Goal: Information Seeking & Learning: Learn about a topic

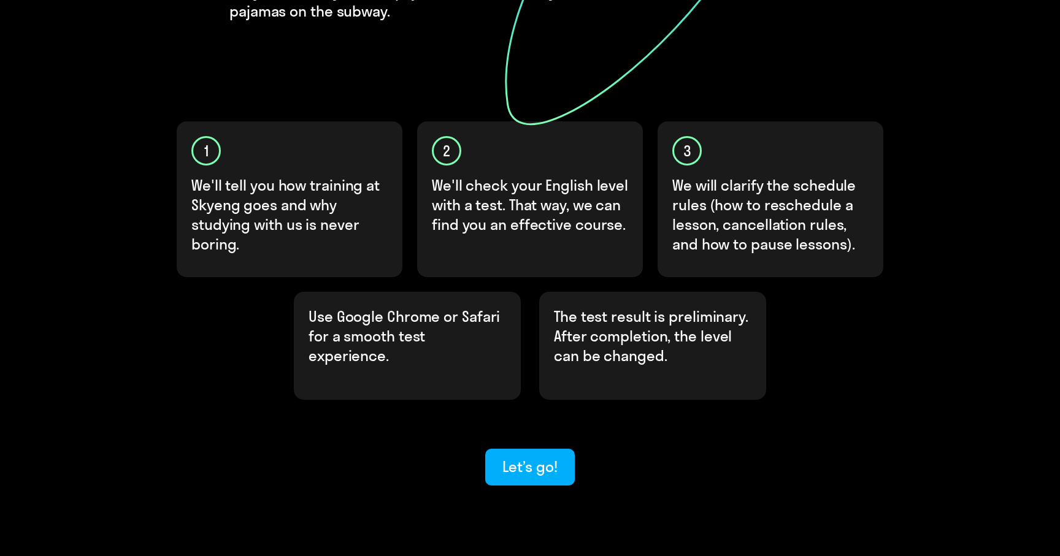
scroll to position [306, 0]
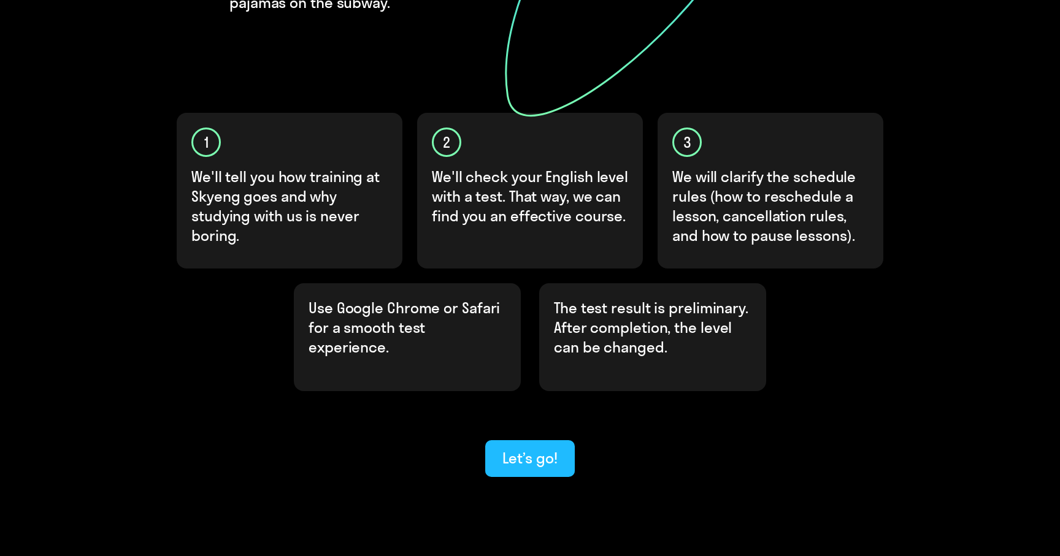
click at [535, 448] on div "Let’s go!" at bounding box center [529, 458] width 55 height 20
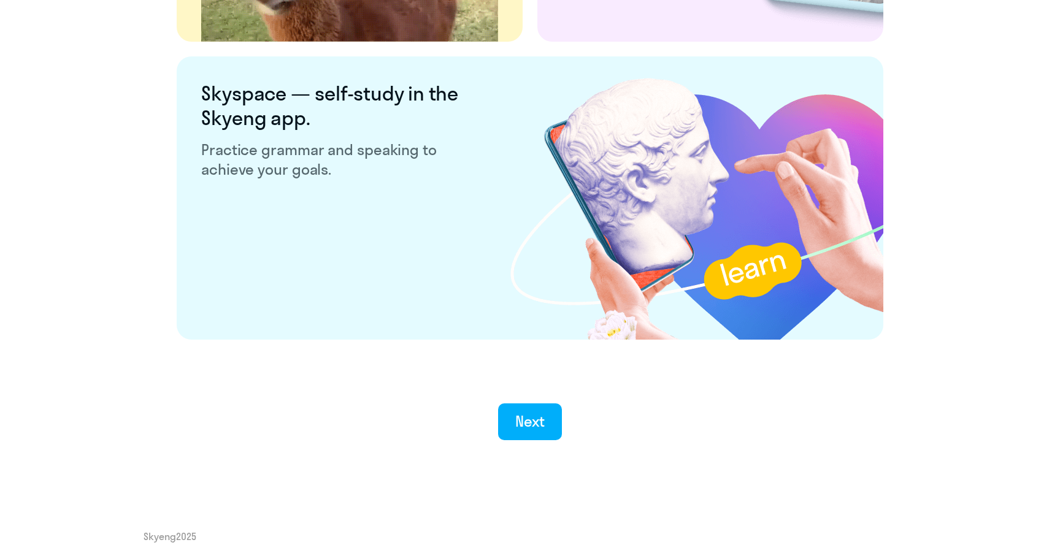
scroll to position [2286, 0]
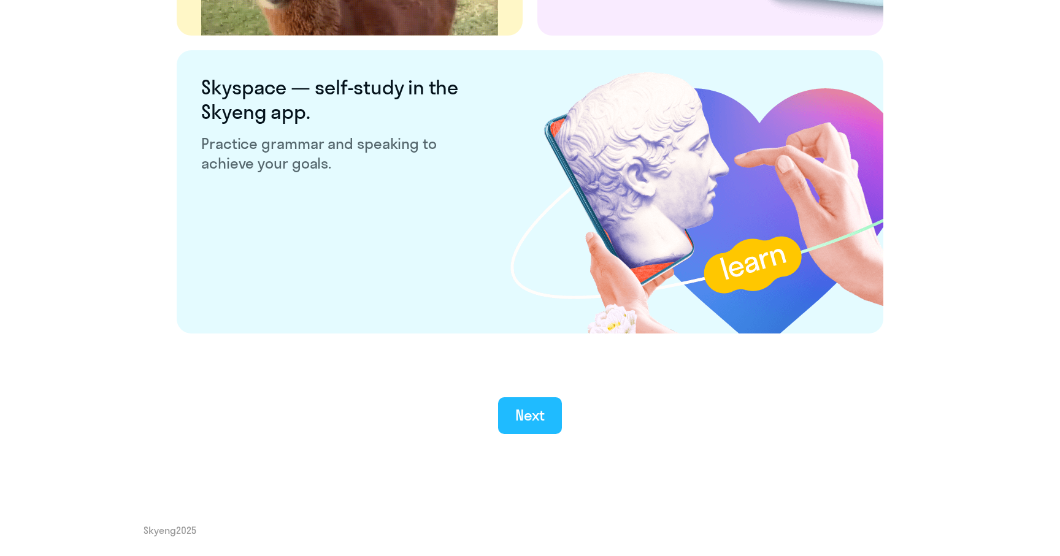
click at [509, 412] on button "Next" at bounding box center [530, 415] width 64 height 37
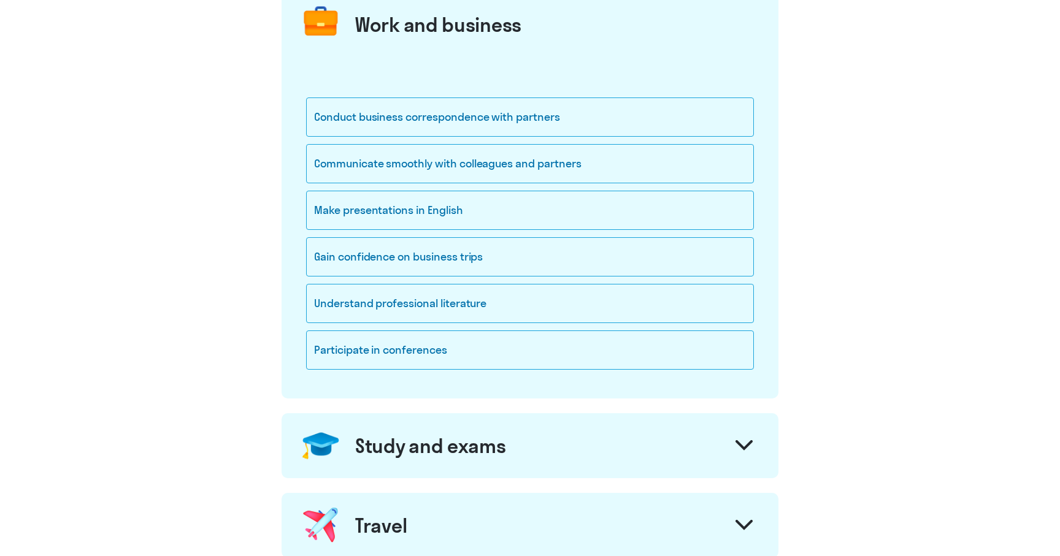
scroll to position [308, 0]
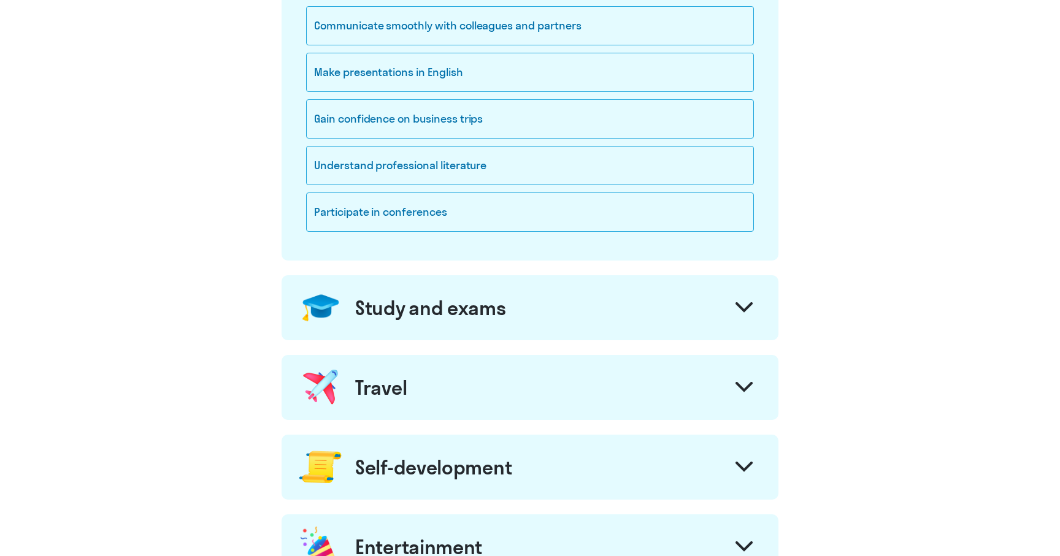
click at [408, 318] on div "Study and exams" at bounding box center [430, 308] width 151 height 25
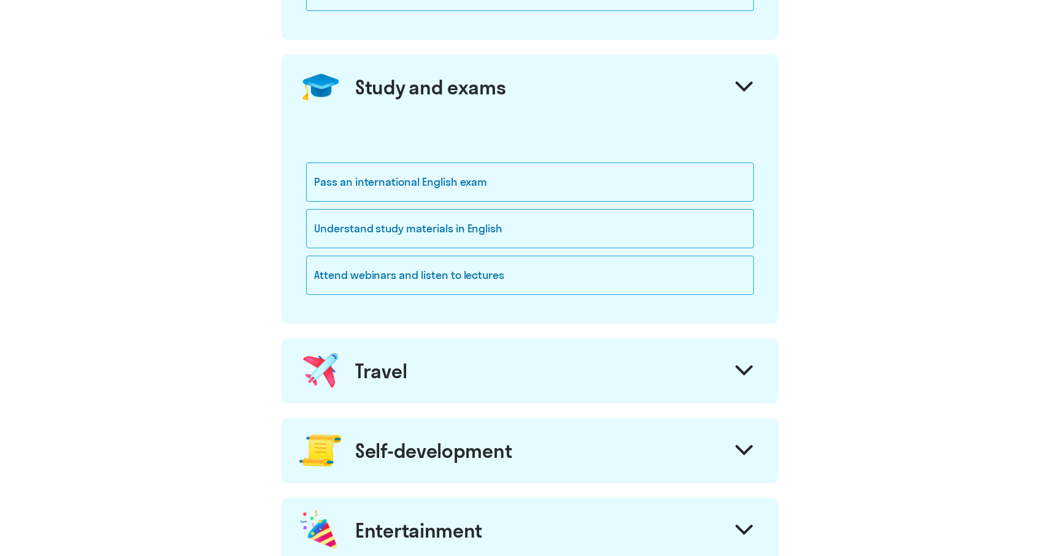
scroll to position [545, 0]
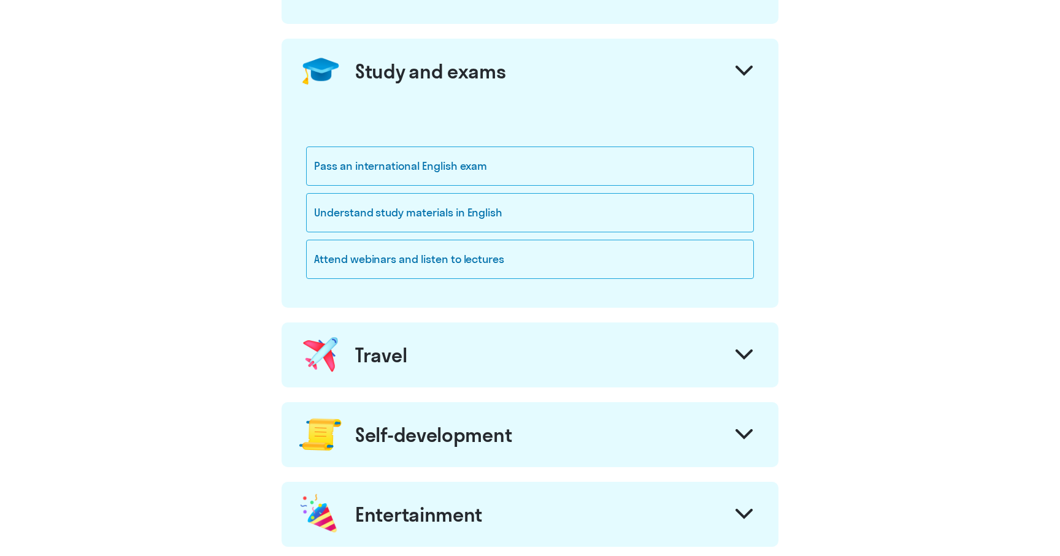
click at [468, 77] on div "Study and exams" at bounding box center [430, 71] width 151 height 25
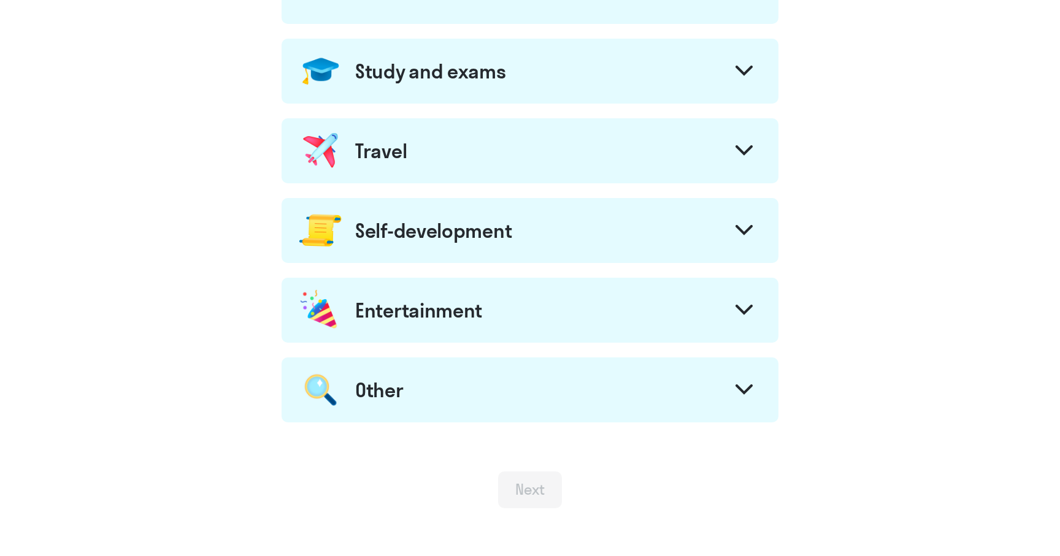
click at [432, 150] on div "Travel" at bounding box center [529, 150] width 497 height 65
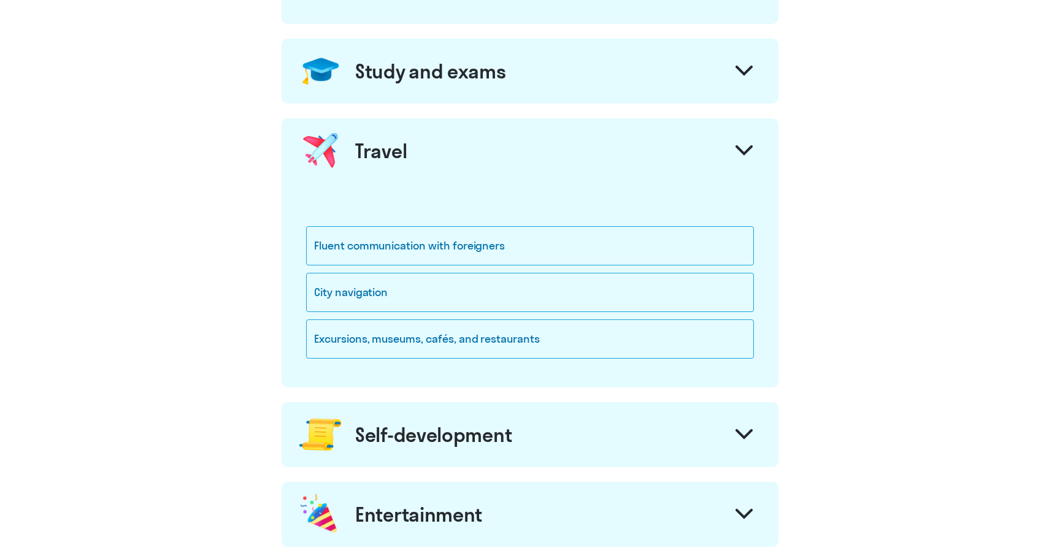
click at [432, 150] on div "Travel" at bounding box center [529, 150] width 497 height 65
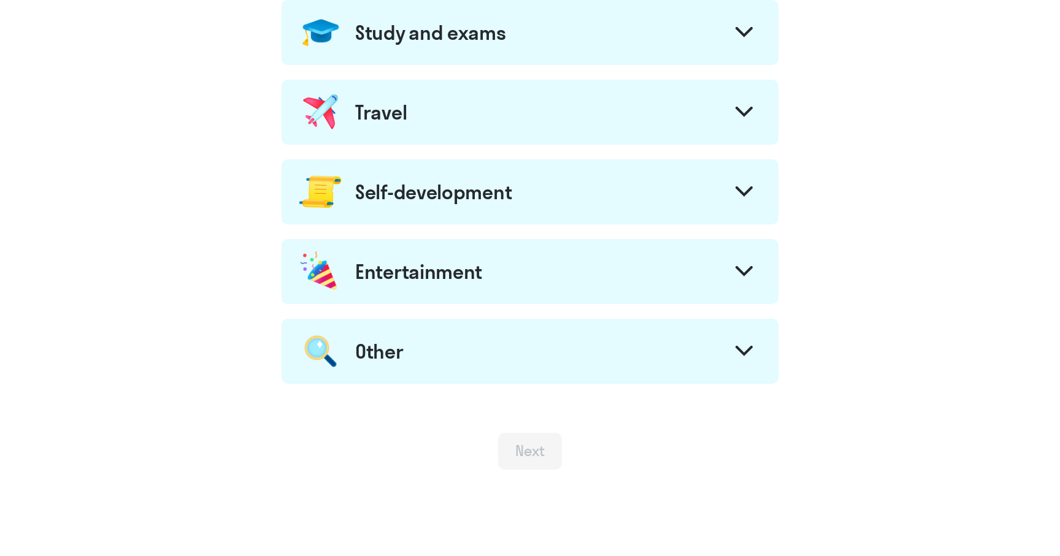
scroll to position [614, 0]
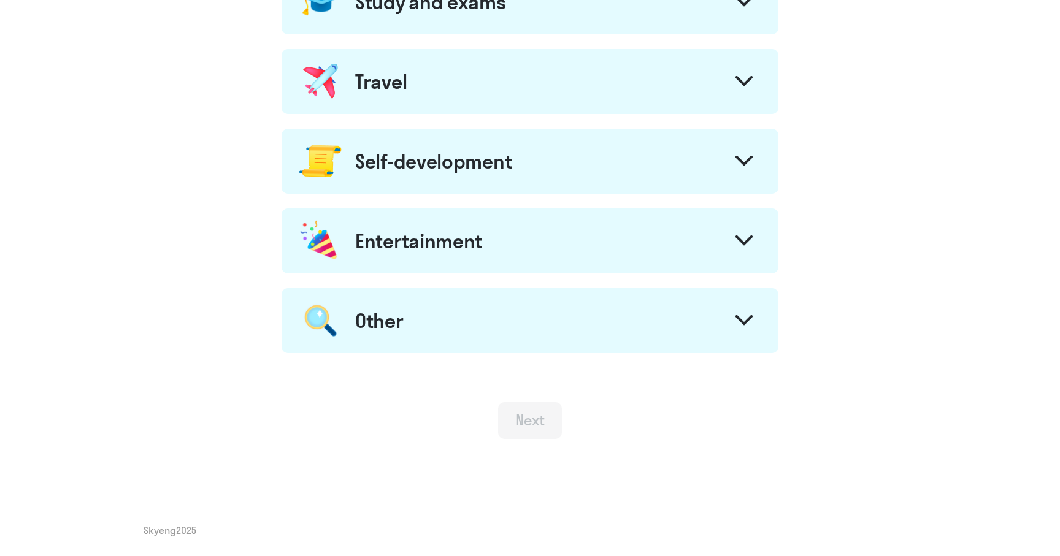
click at [407, 327] on div "Other" at bounding box center [529, 320] width 497 height 65
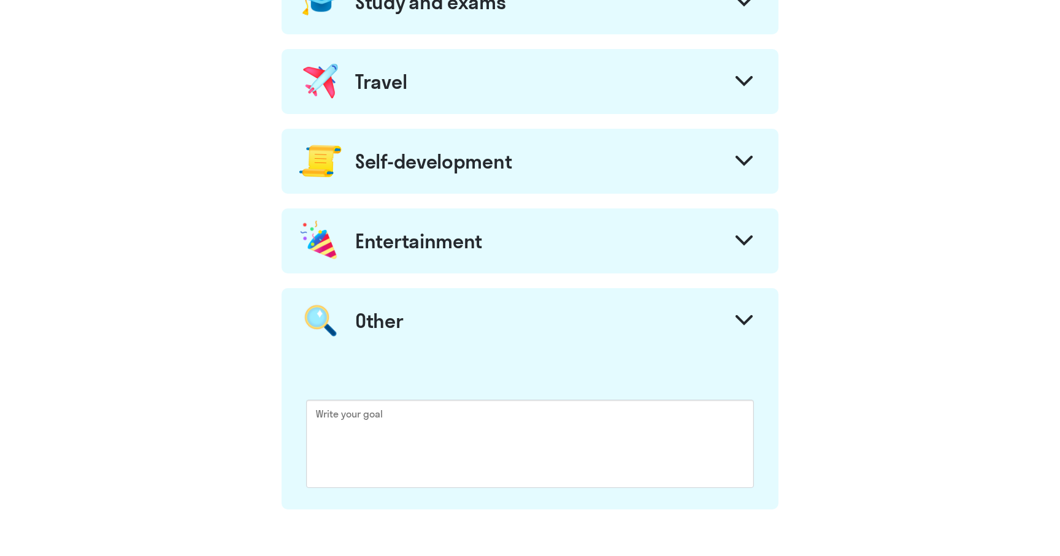
click at [400, 253] on div "Entertainment" at bounding box center [529, 240] width 497 height 65
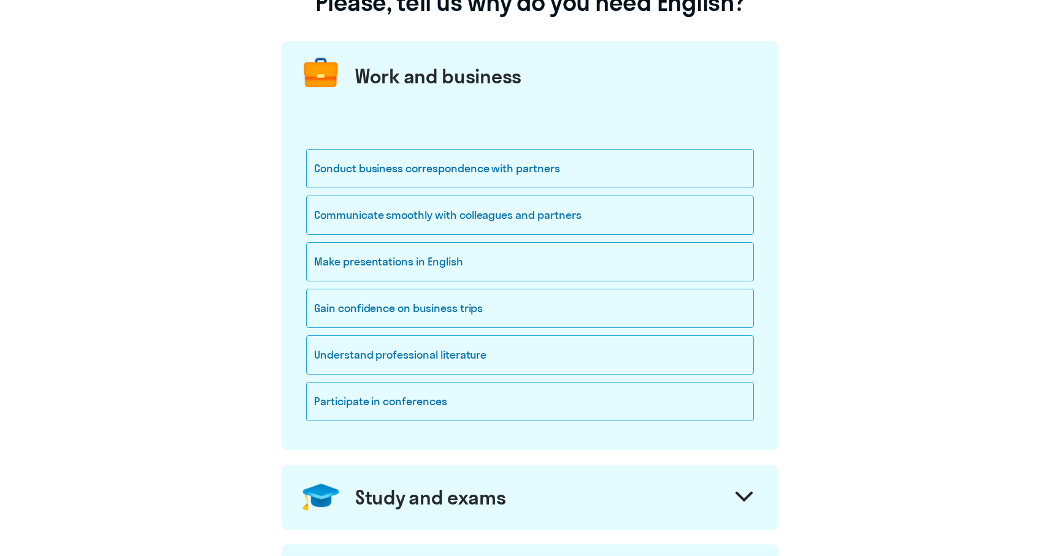
scroll to position [117, 0]
click at [410, 216] on div "Communicate smoothly with colleagues and partners" at bounding box center [530, 216] width 448 height 39
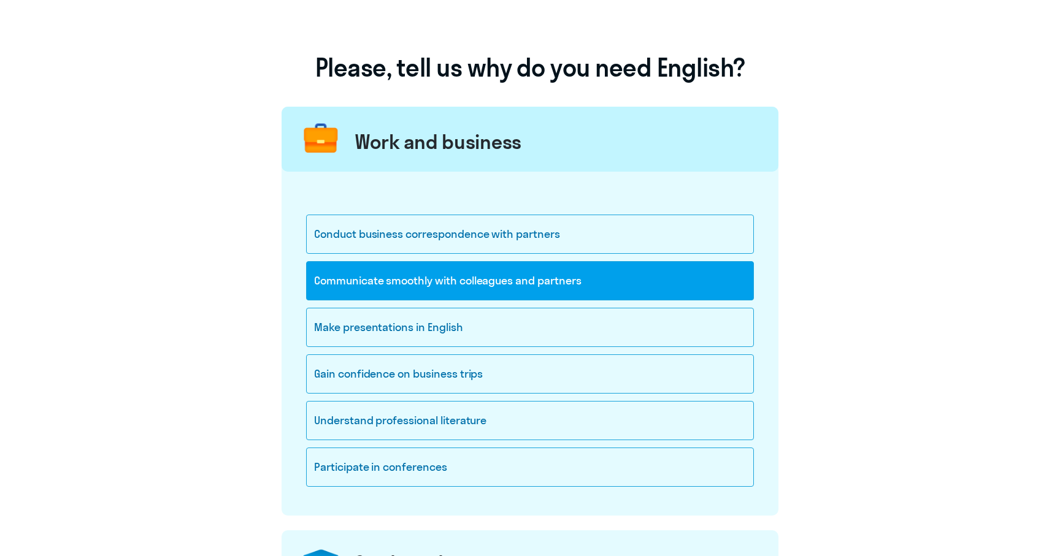
scroll to position [45, 0]
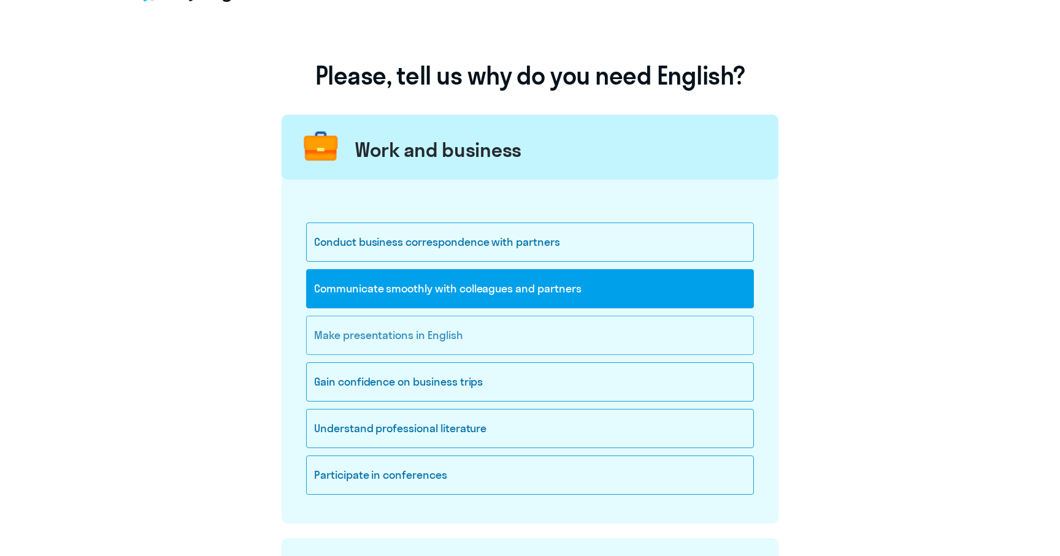
click at [443, 345] on div "Make presentations in English" at bounding box center [530, 335] width 448 height 39
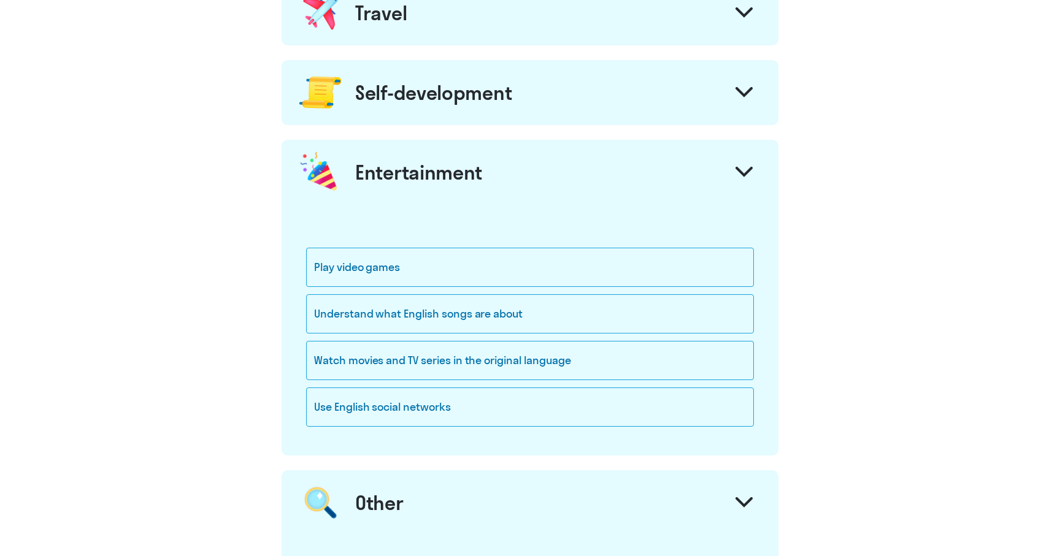
scroll to position [823, 0]
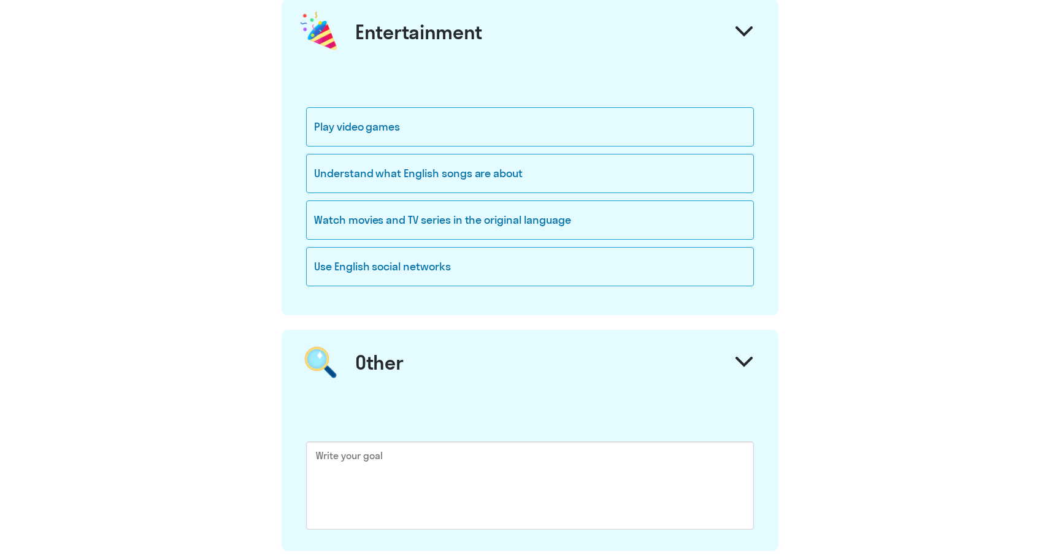
click at [395, 366] on div "Other" at bounding box center [379, 362] width 48 height 25
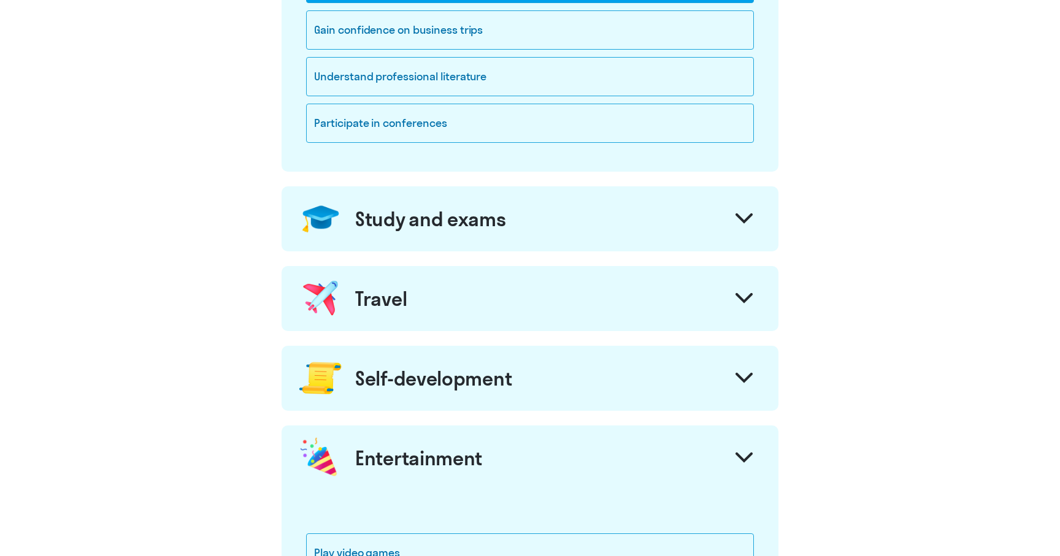
scroll to position [413, 0]
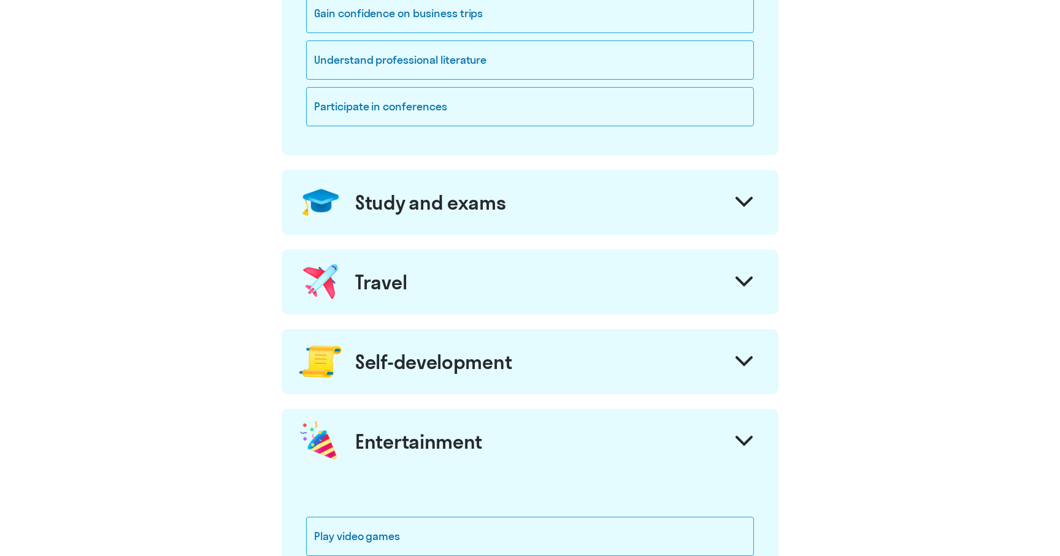
click at [411, 182] on div "Study and exams" at bounding box center [529, 202] width 497 height 65
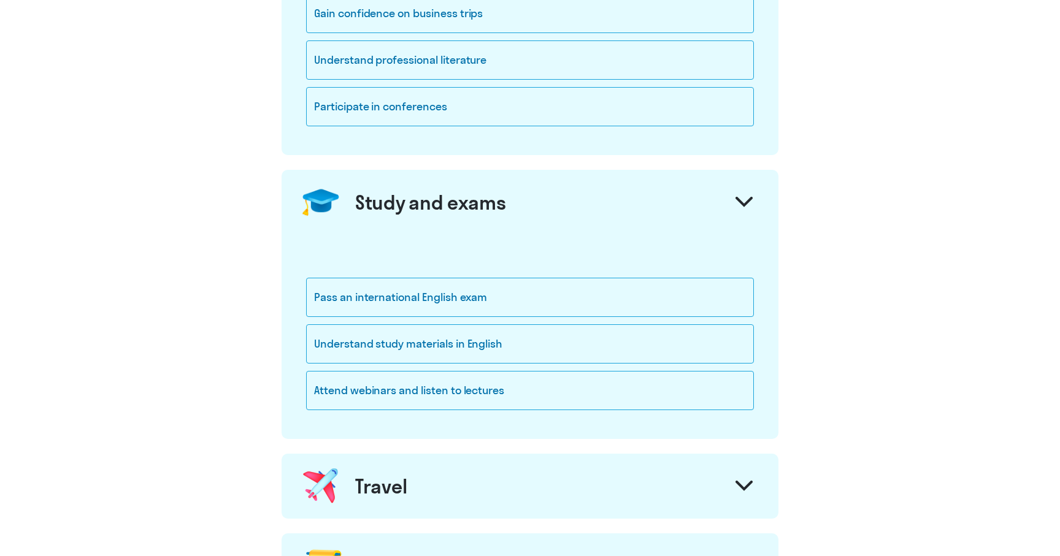
click at [419, 201] on div "Study and exams" at bounding box center [430, 202] width 151 height 25
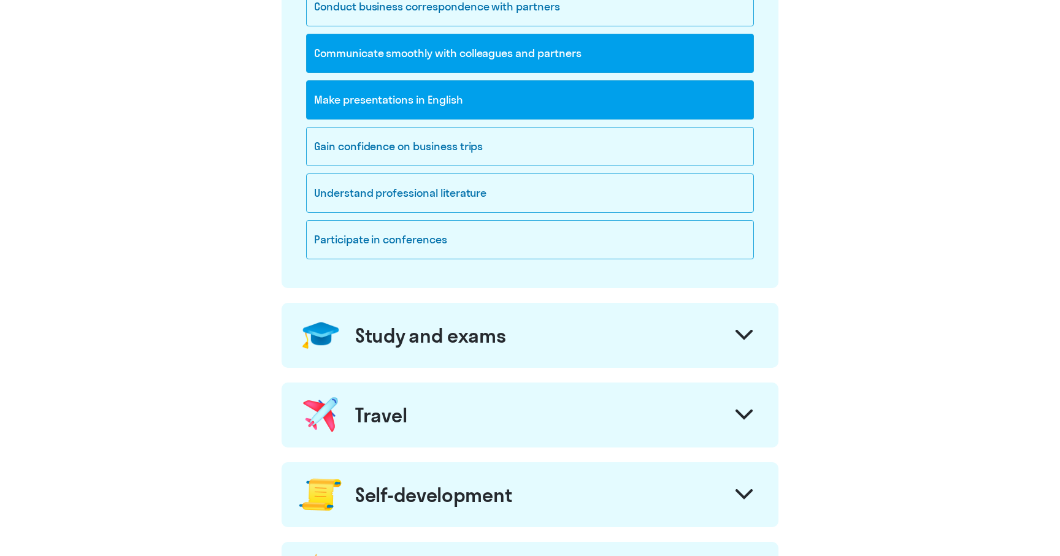
scroll to position [63, 0]
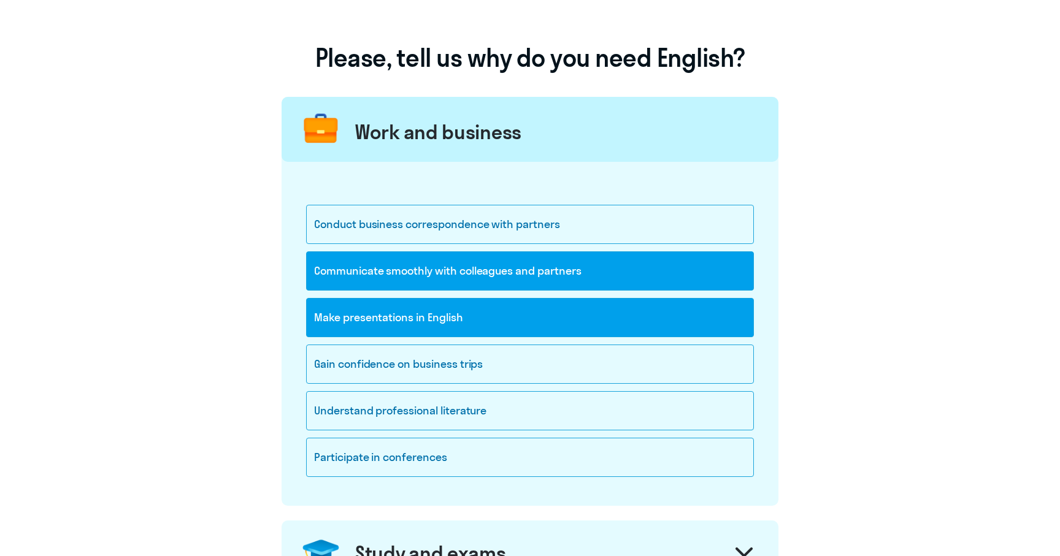
click at [422, 269] on div "Communicate smoothly with colleagues and partners" at bounding box center [530, 270] width 448 height 39
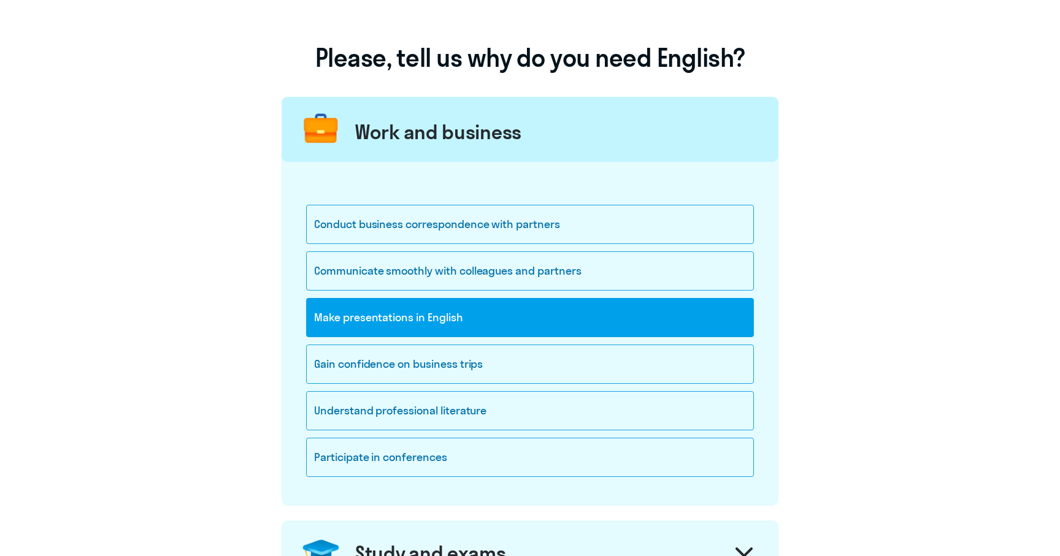
click at [422, 335] on div "Make presentations in English" at bounding box center [530, 317] width 448 height 39
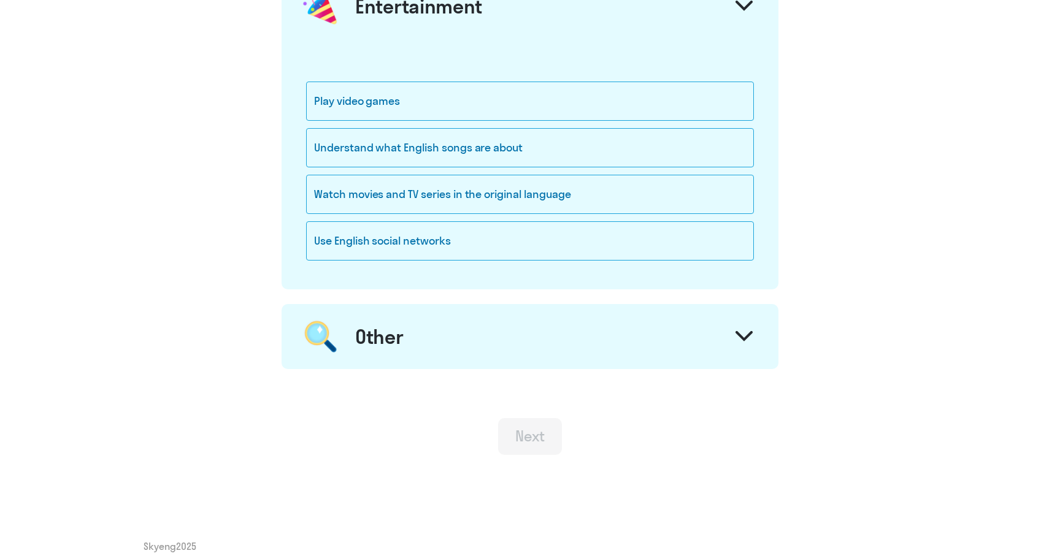
scroll to position [865, 0]
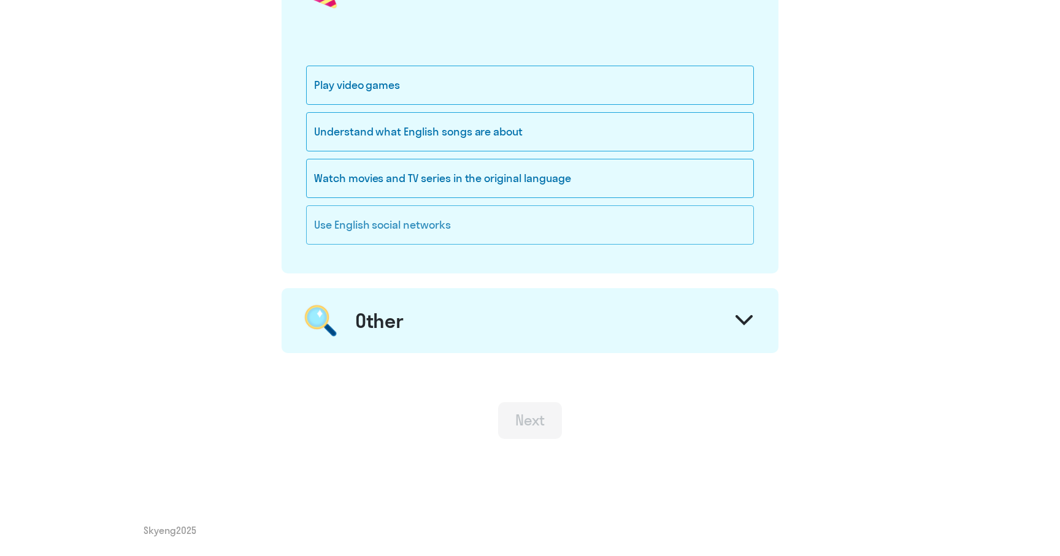
click at [421, 229] on div "Use English social networks" at bounding box center [530, 224] width 448 height 39
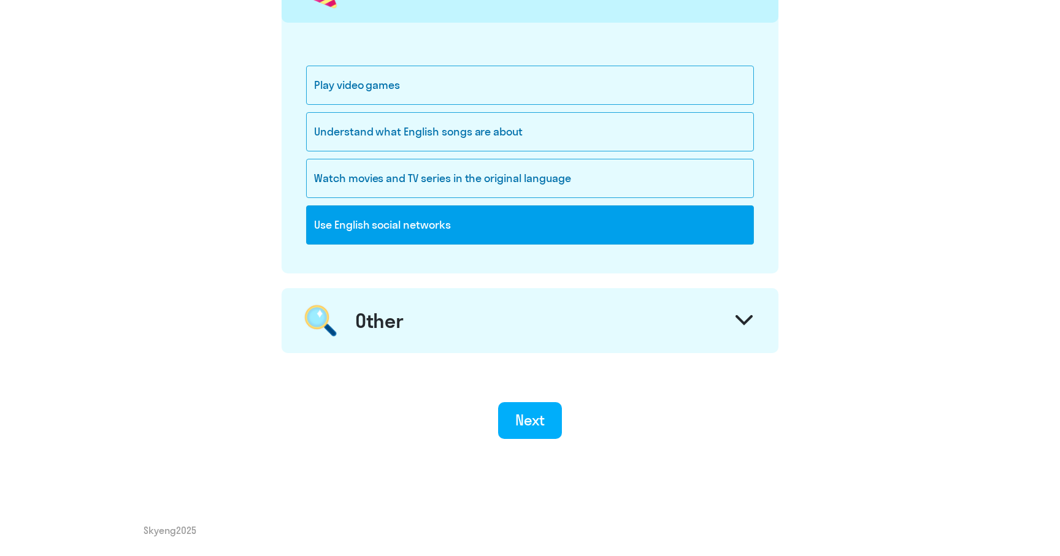
click at [421, 229] on div "Use English social networks" at bounding box center [530, 224] width 448 height 39
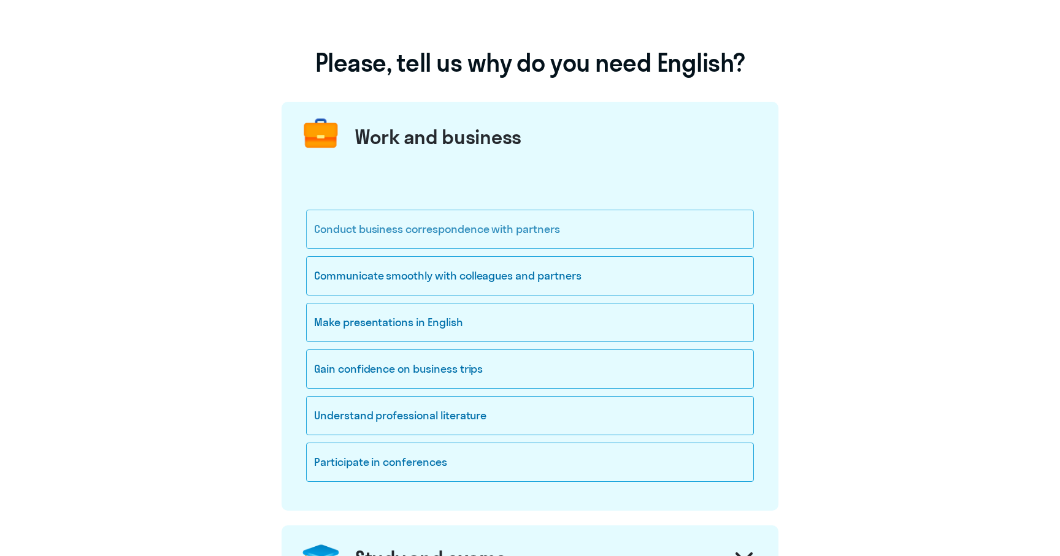
scroll to position [57, 0]
click at [480, 278] on div "Communicate smoothly with colleagues and partners" at bounding box center [530, 276] width 448 height 39
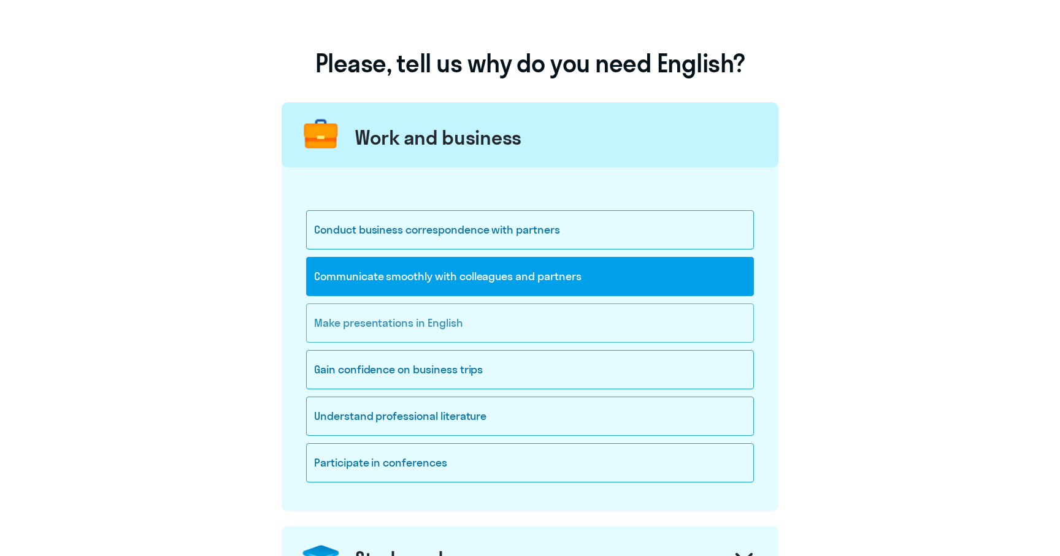
click at [454, 324] on div "Make presentations in English" at bounding box center [530, 323] width 448 height 39
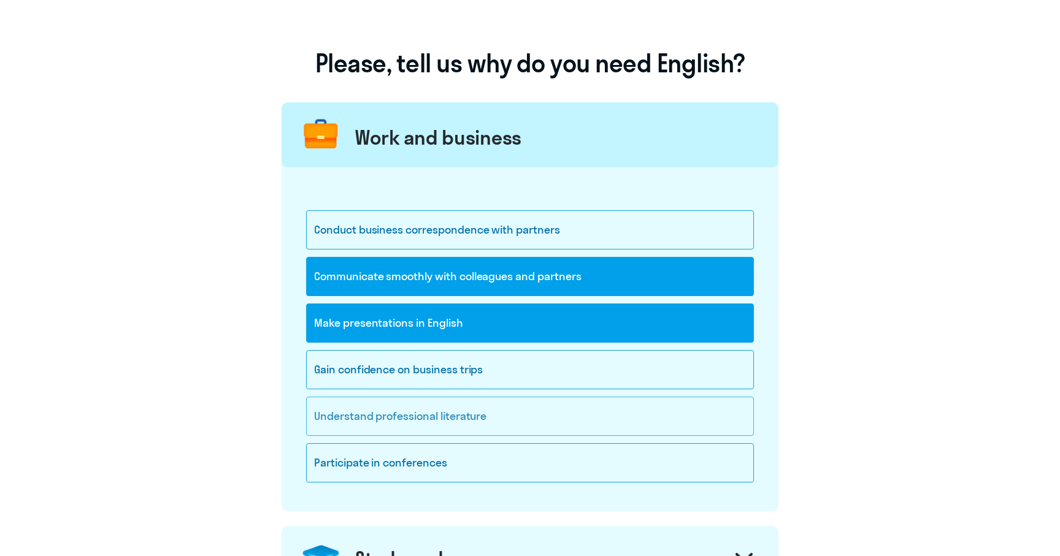
click at [437, 416] on div "Understand professional literature" at bounding box center [530, 416] width 448 height 39
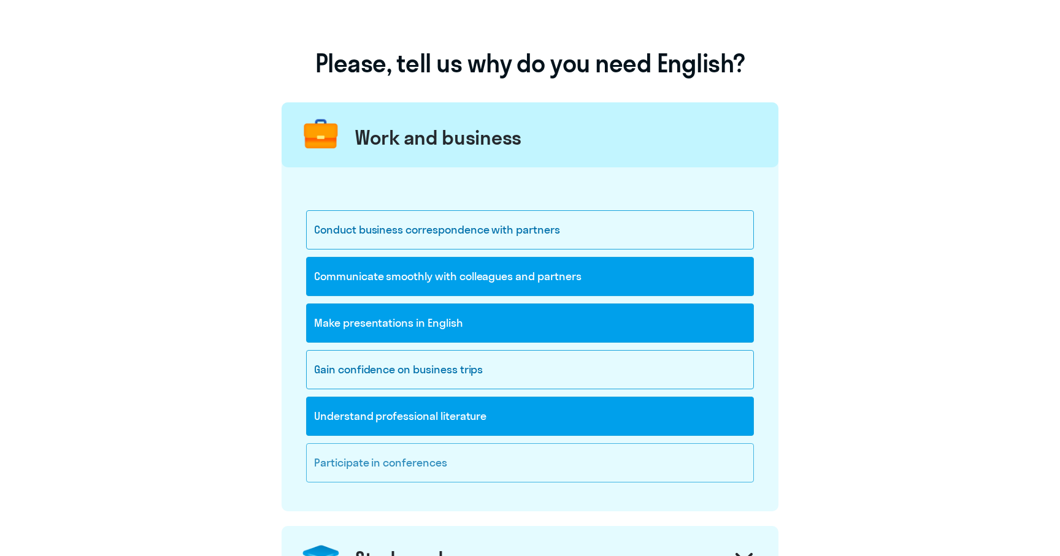
click at [419, 460] on div "Participate in conferences" at bounding box center [530, 462] width 448 height 39
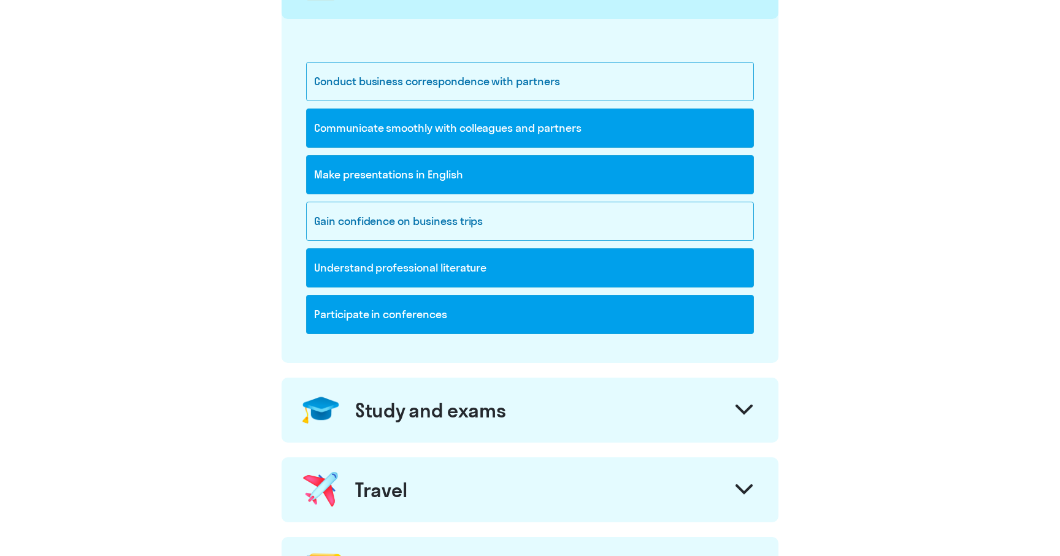
scroll to position [207, 0]
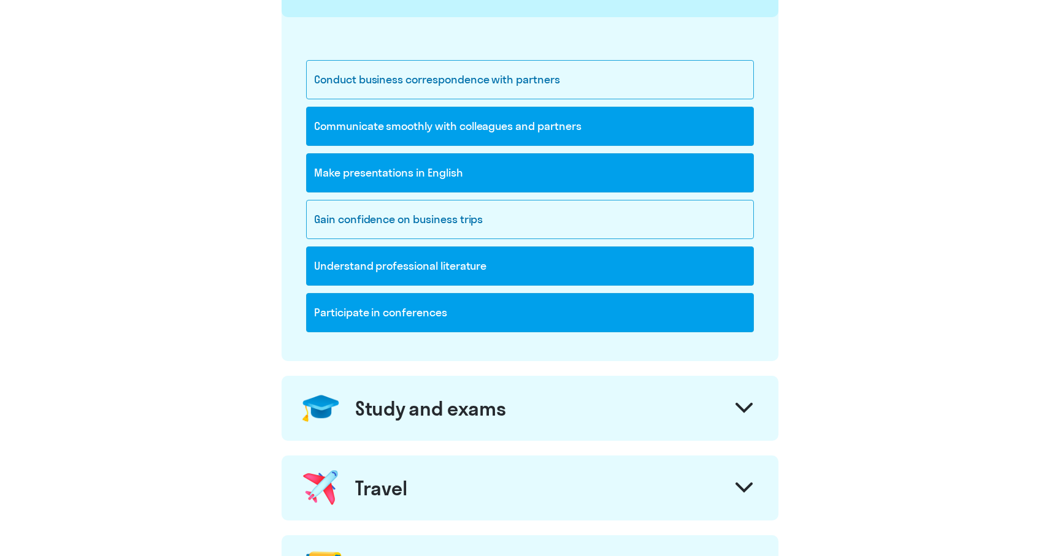
click at [444, 415] on div "Study and exams" at bounding box center [430, 408] width 151 height 25
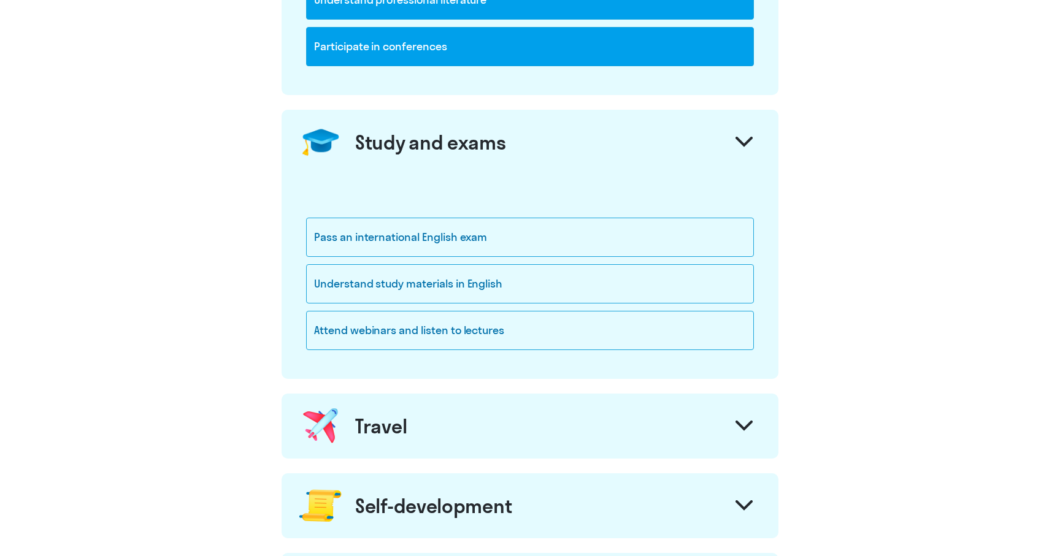
scroll to position [477, 0]
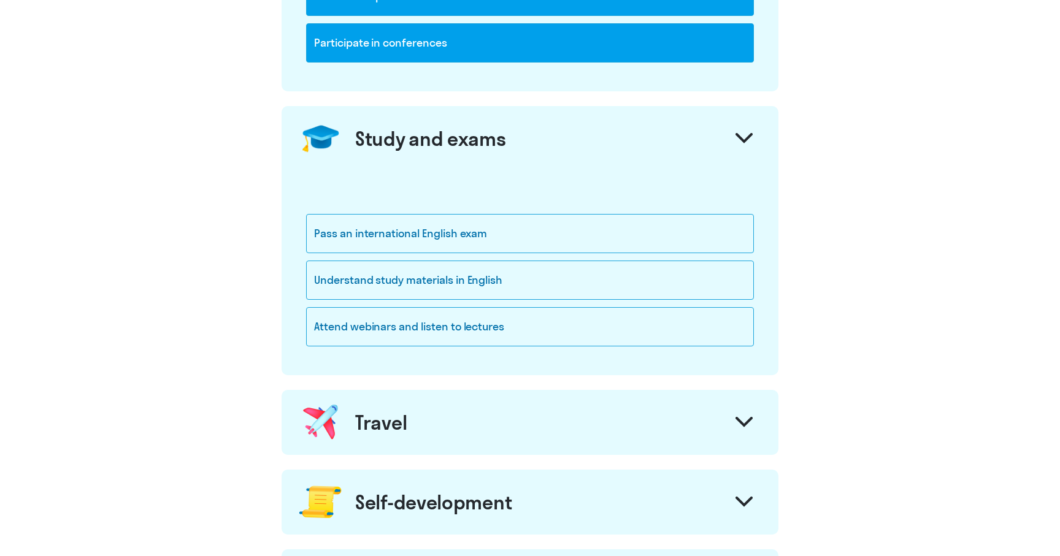
click at [397, 426] on div "Travel" at bounding box center [381, 422] width 52 height 25
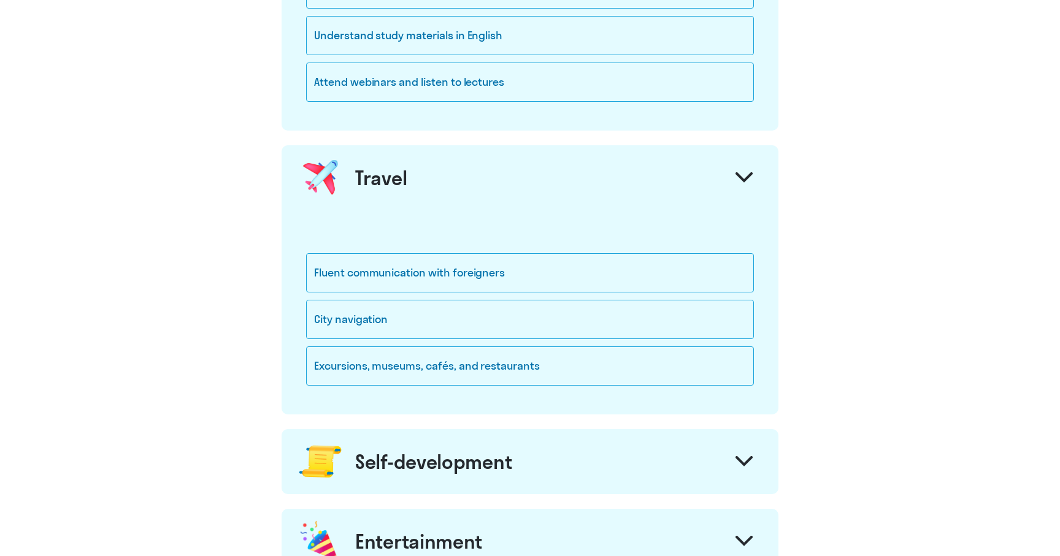
scroll to position [746, 0]
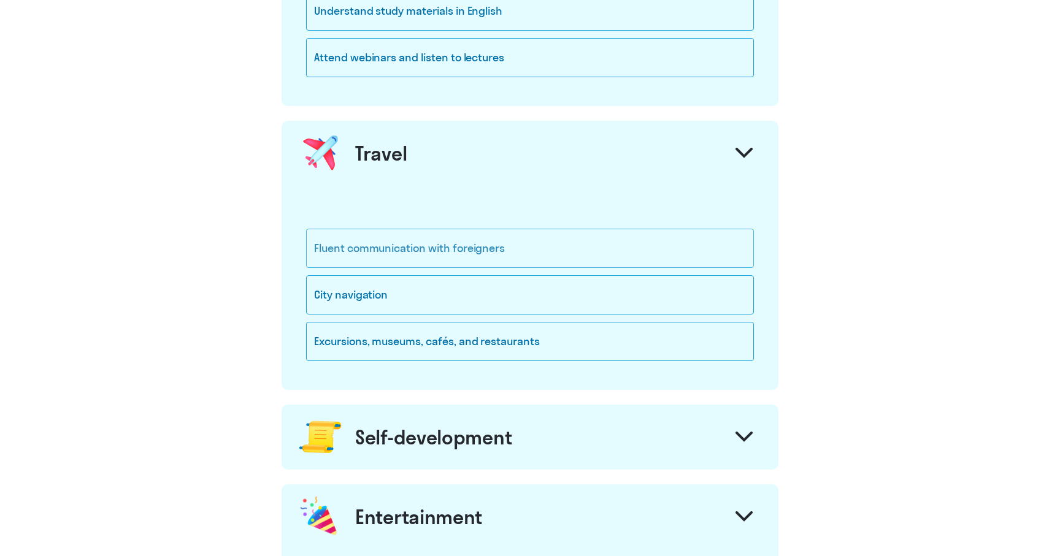
click at [476, 251] on div "Fluent communication with foreigners" at bounding box center [530, 248] width 448 height 39
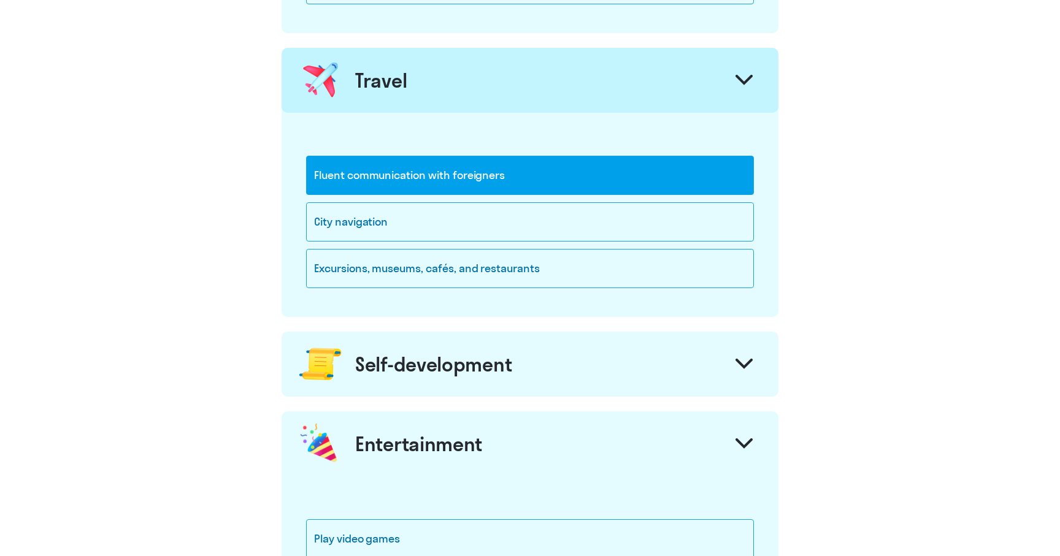
scroll to position [836, 0]
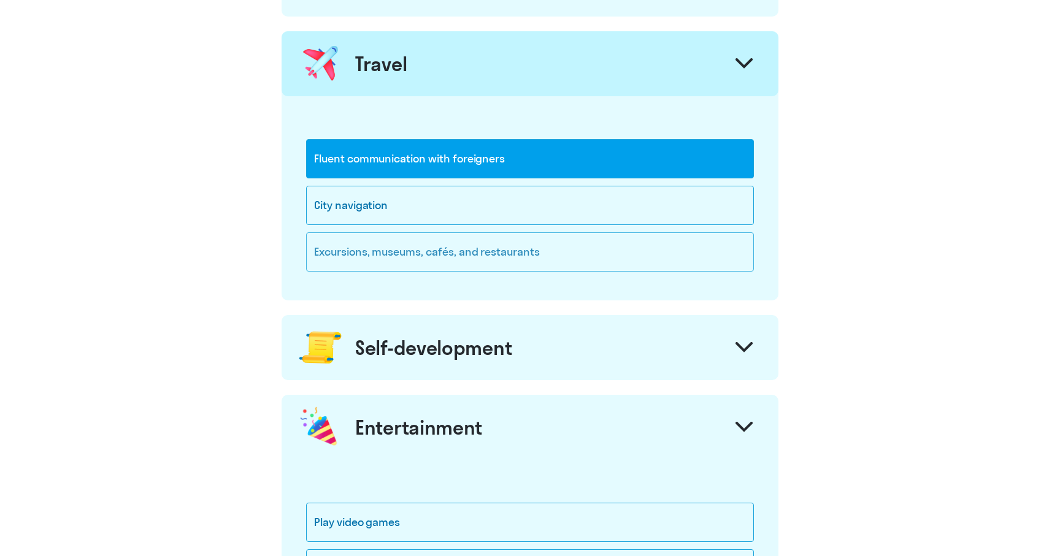
click at [486, 253] on div "Excursions, museums, cafés, and restaurants" at bounding box center [530, 251] width 448 height 39
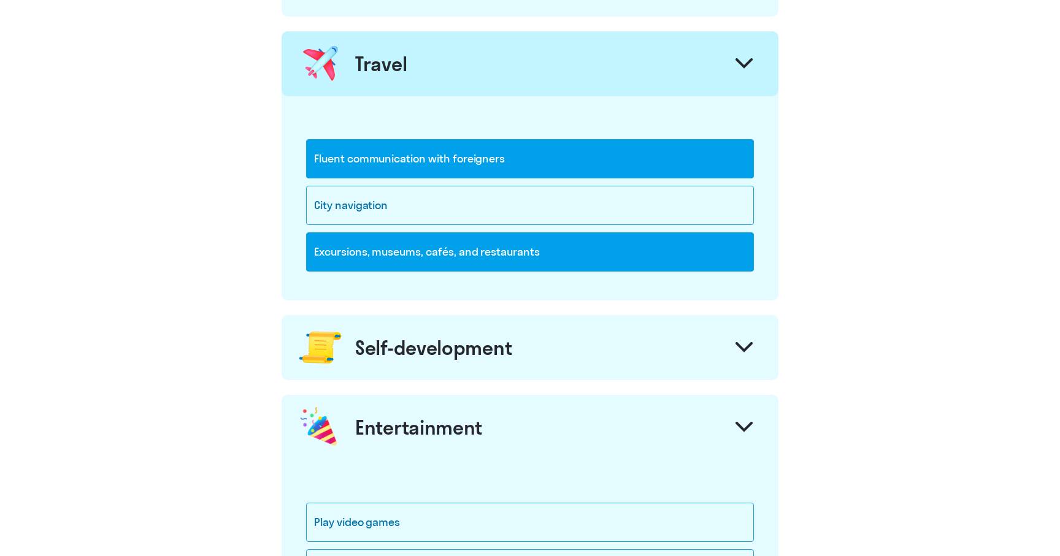
click at [472, 338] on div "Self-development" at bounding box center [433, 347] width 156 height 25
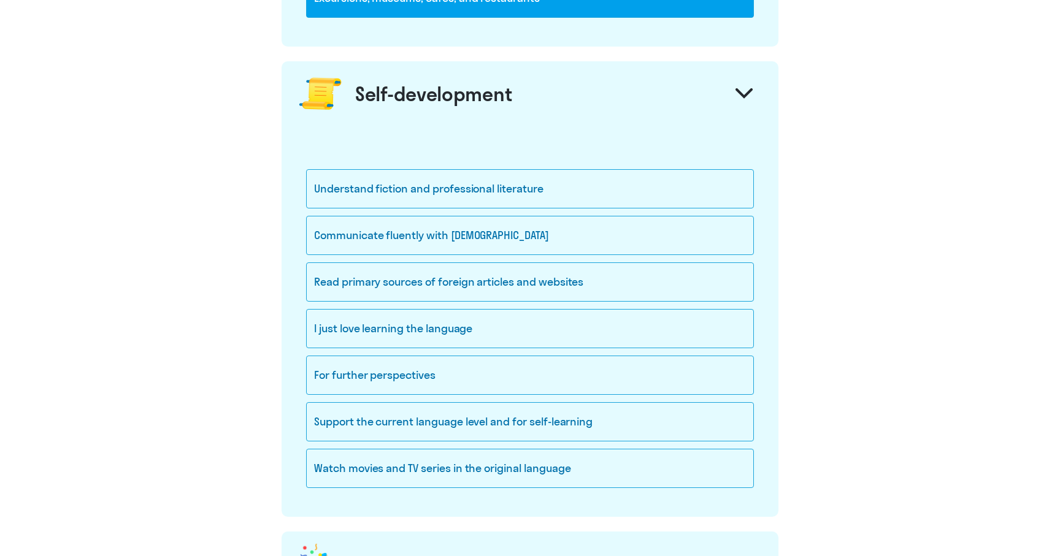
scroll to position [1091, 0]
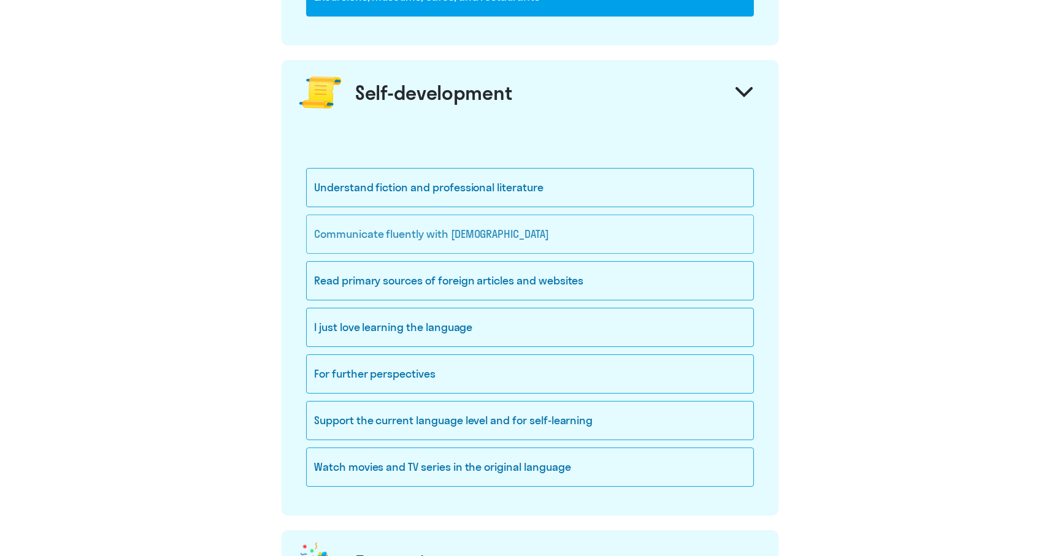
click at [465, 239] on div "Communicate fluently with [DEMOGRAPHIC_DATA]" at bounding box center [530, 234] width 448 height 39
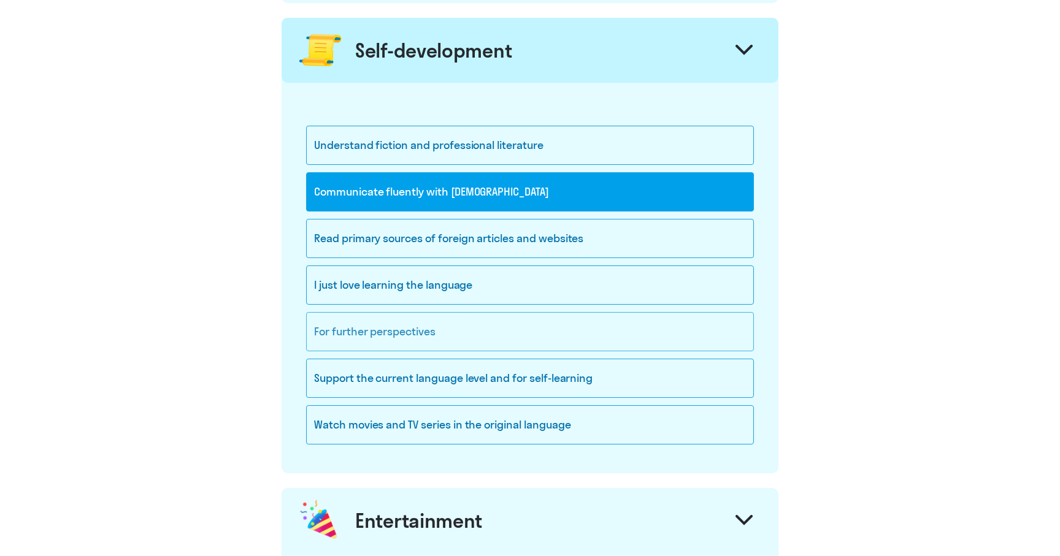
scroll to position [1141, 0]
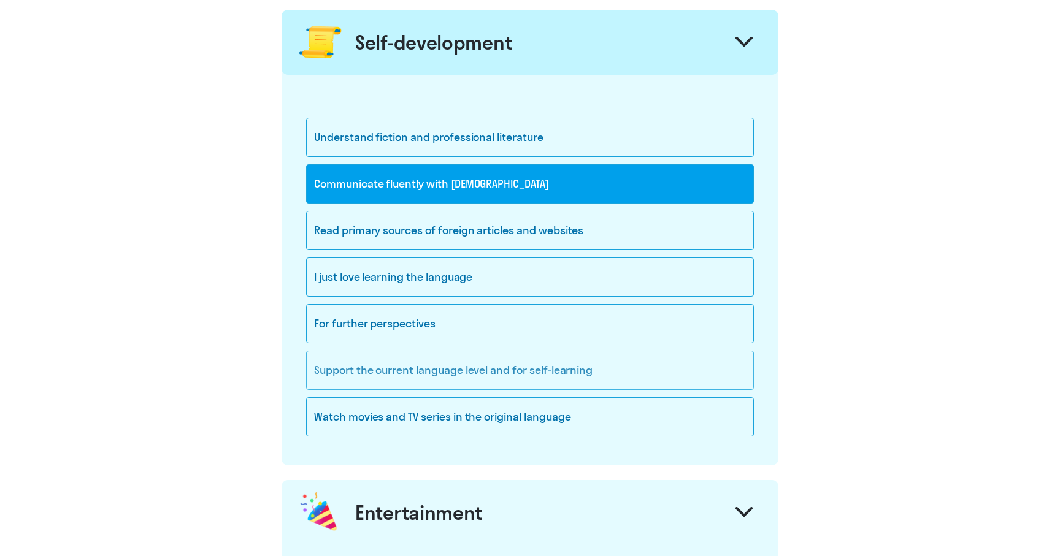
click at [457, 368] on div "Support the current language level and for self-learning" at bounding box center [530, 370] width 448 height 39
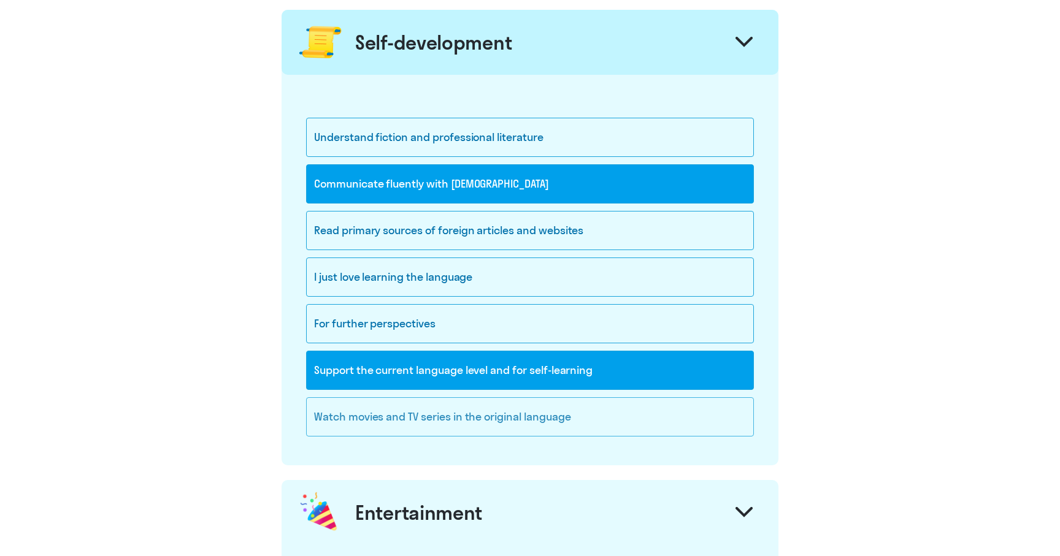
click at [456, 408] on div "Watch movies and TV series in the original language" at bounding box center [530, 416] width 448 height 39
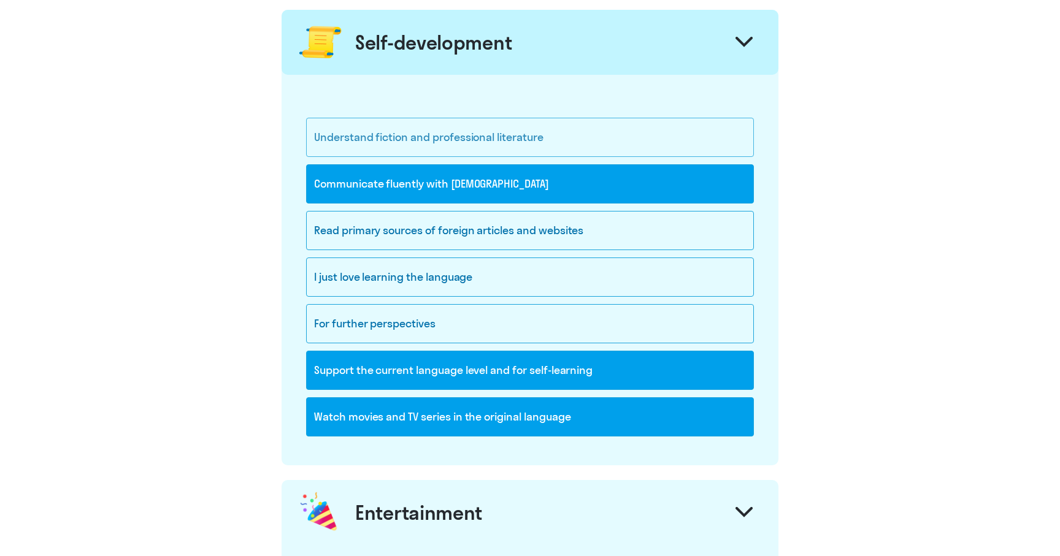
click at [498, 139] on div "Understand fiction and professional literature" at bounding box center [530, 137] width 448 height 39
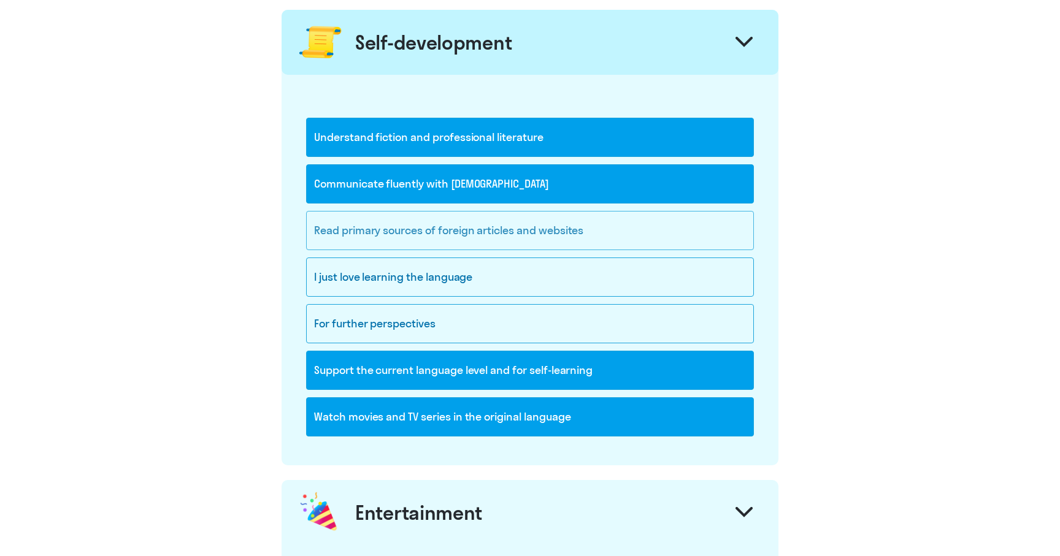
click at [468, 226] on div "Read primary sources of foreign articles and websites" at bounding box center [530, 230] width 448 height 39
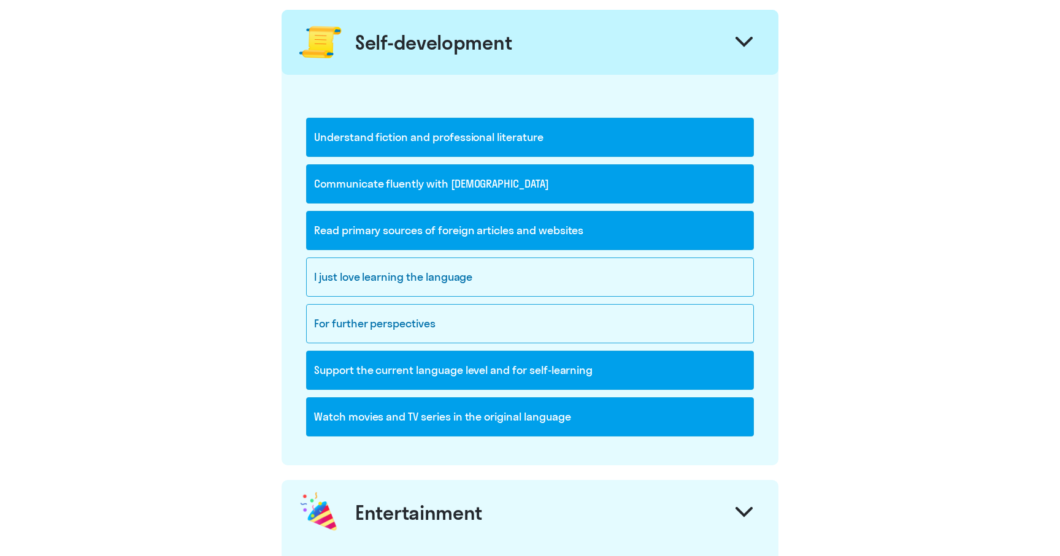
click at [468, 226] on div "Read primary sources of foreign articles and websites" at bounding box center [530, 230] width 448 height 39
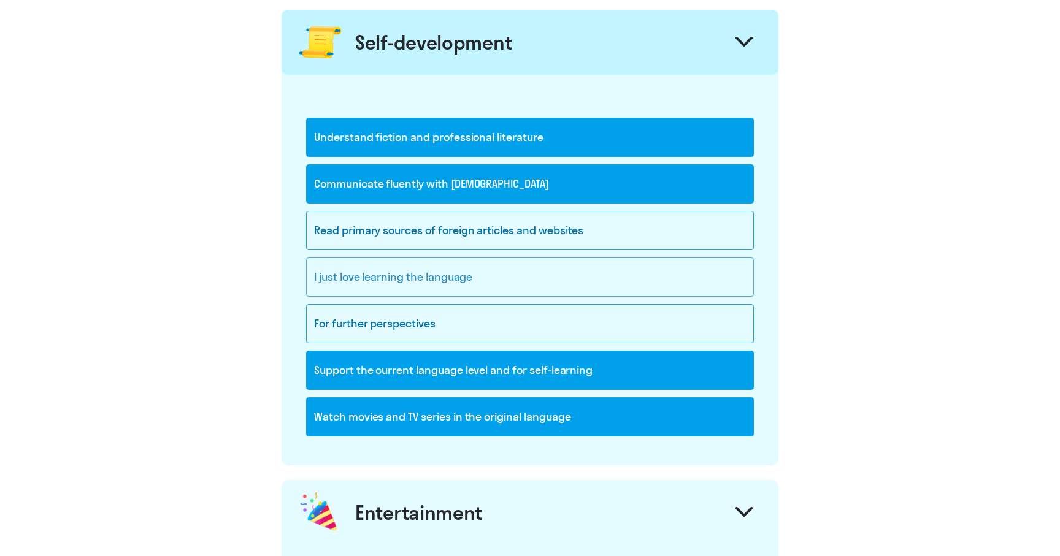
click at [453, 269] on div "I just love learning the language" at bounding box center [530, 277] width 448 height 39
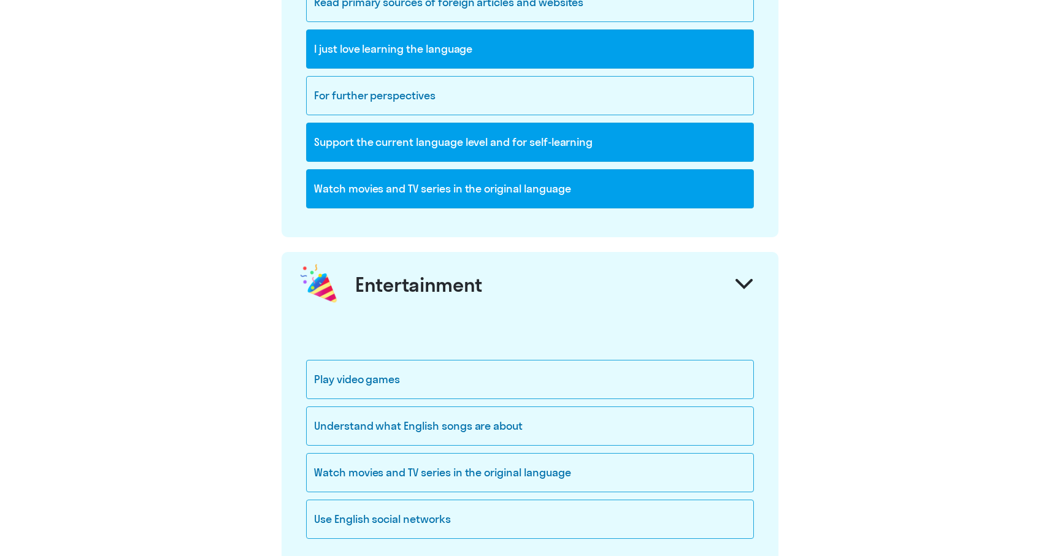
scroll to position [1366, 0]
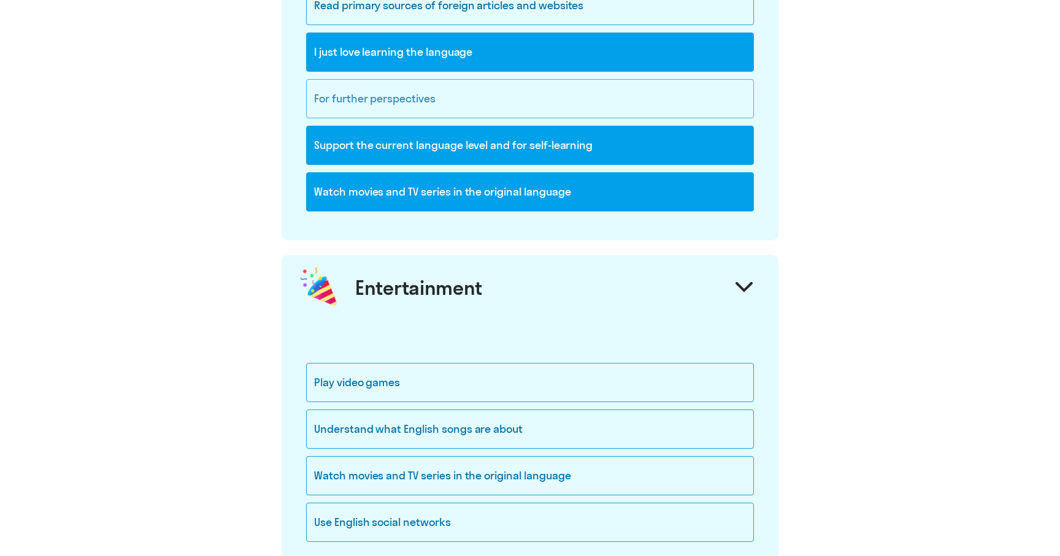
click at [422, 101] on div "For further perspectives" at bounding box center [530, 98] width 448 height 39
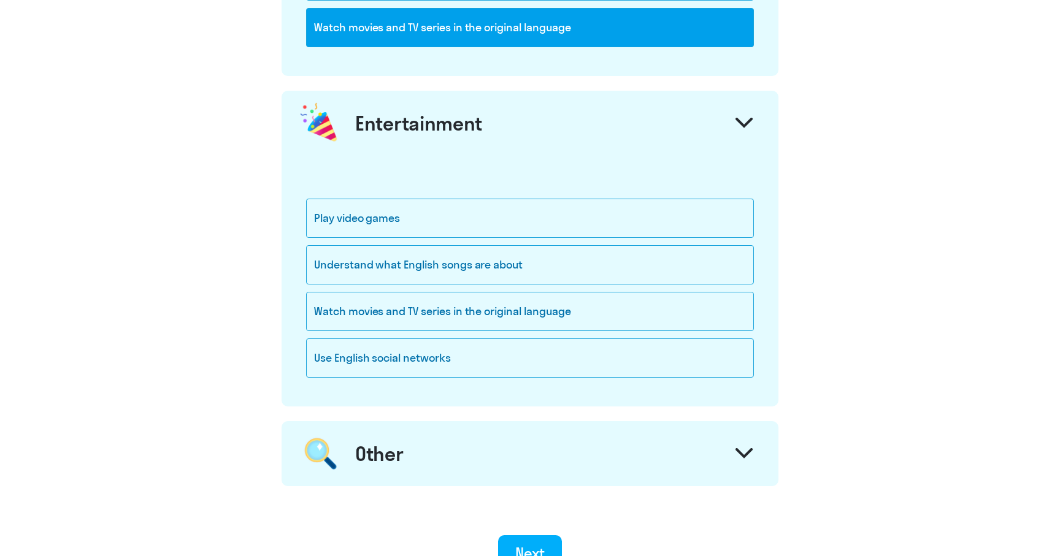
scroll to position [1532, 0]
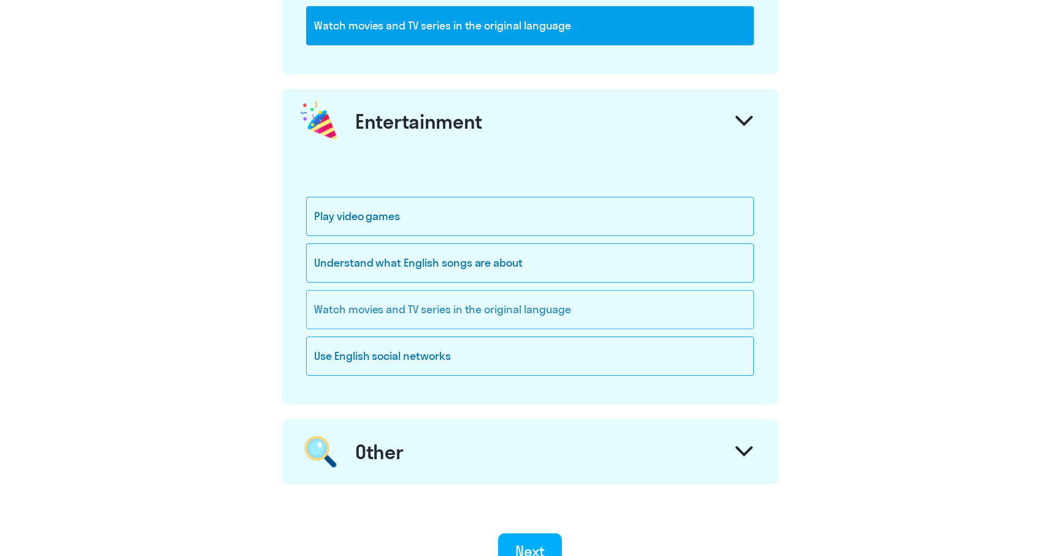
click at [443, 308] on div "Watch movies and TV series in the original language" at bounding box center [530, 309] width 448 height 39
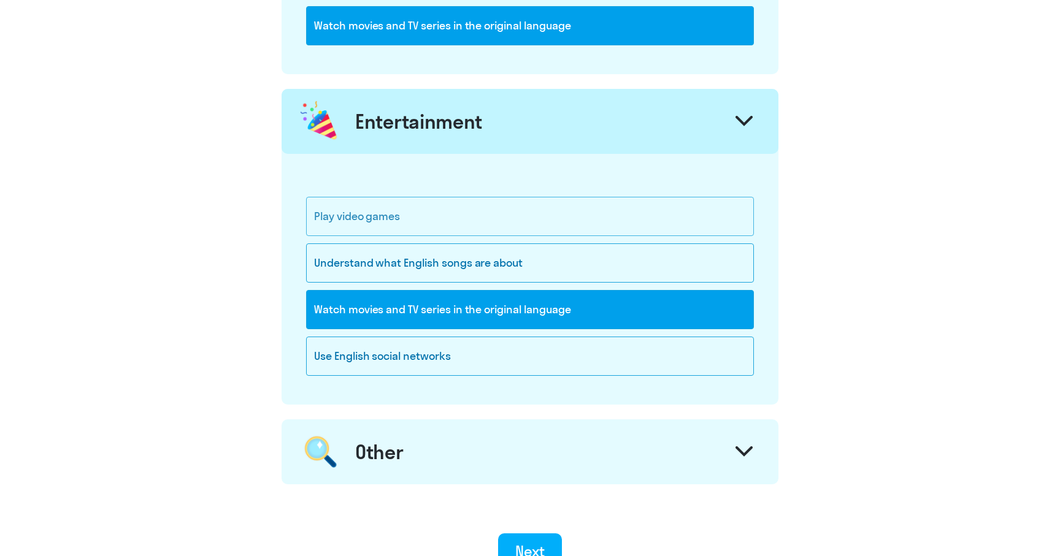
click at [401, 218] on div "Play video games" at bounding box center [530, 216] width 448 height 39
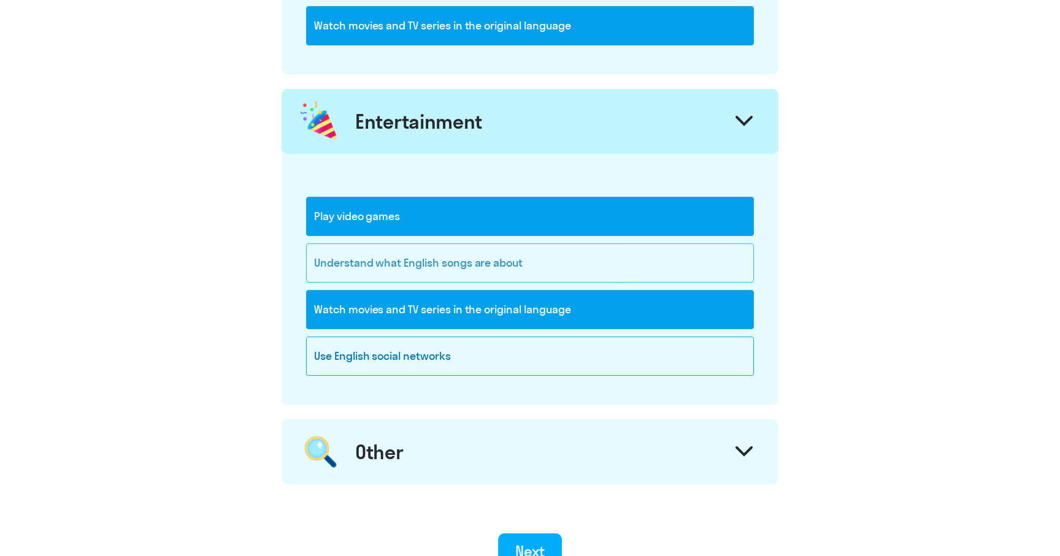
click at [403, 261] on div "Understand what English songs are about" at bounding box center [530, 262] width 448 height 39
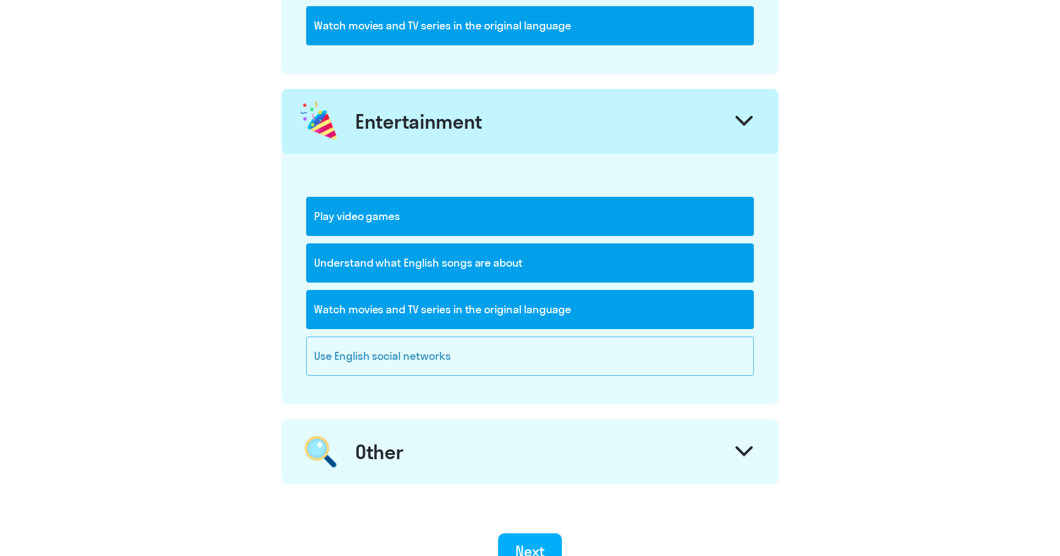
click at [409, 346] on div "Use English social networks" at bounding box center [530, 356] width 448 height 39
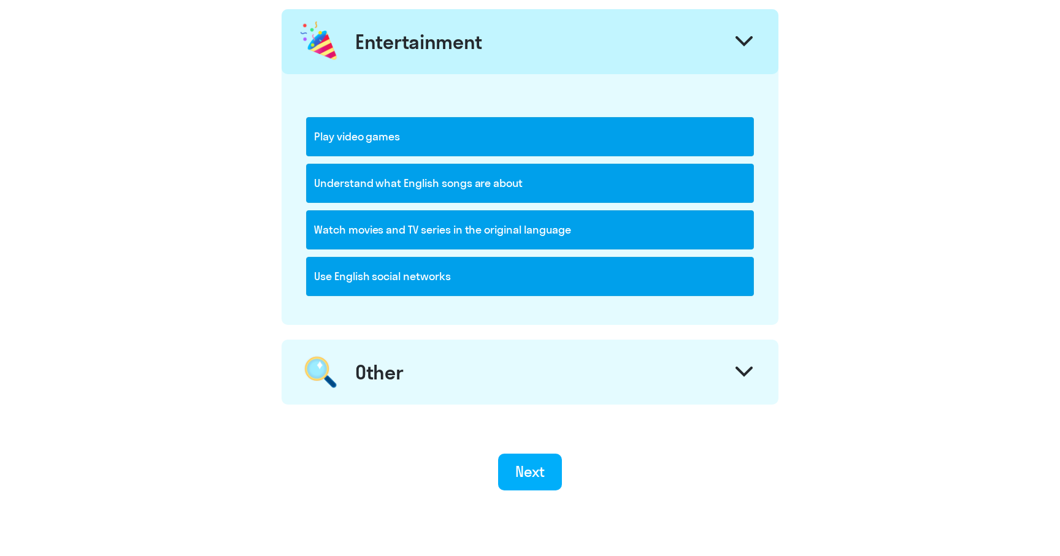
scroll to position [1624, 0]
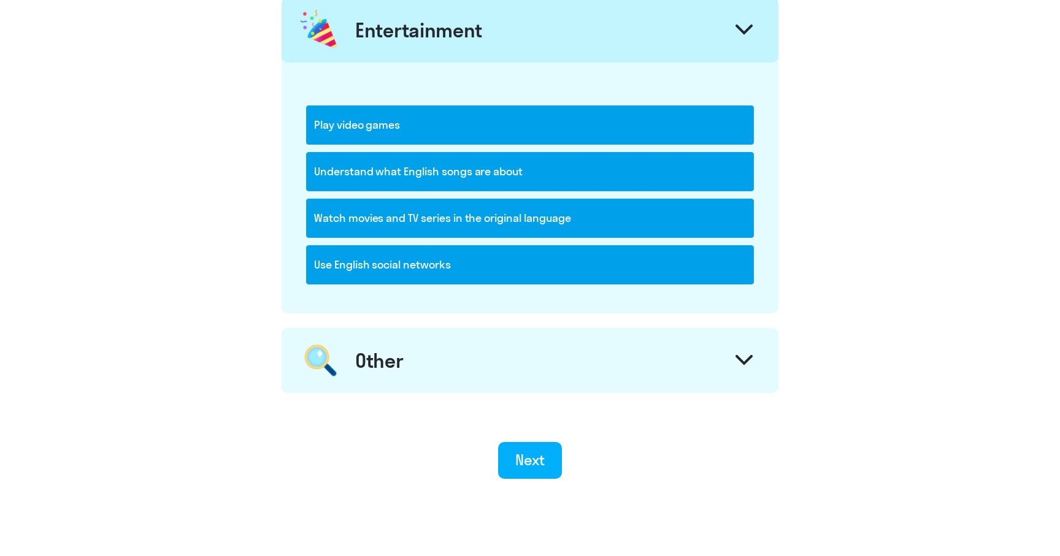
click at [397, 369] on div "Other" at bounding box center [379, 360] width 48 height 25
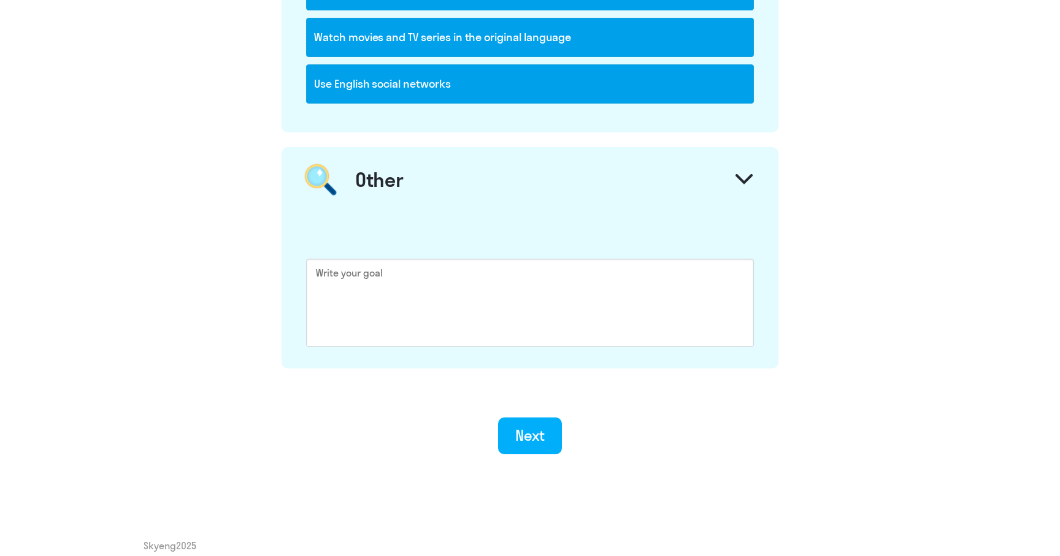
scroll to position [1820, 0]
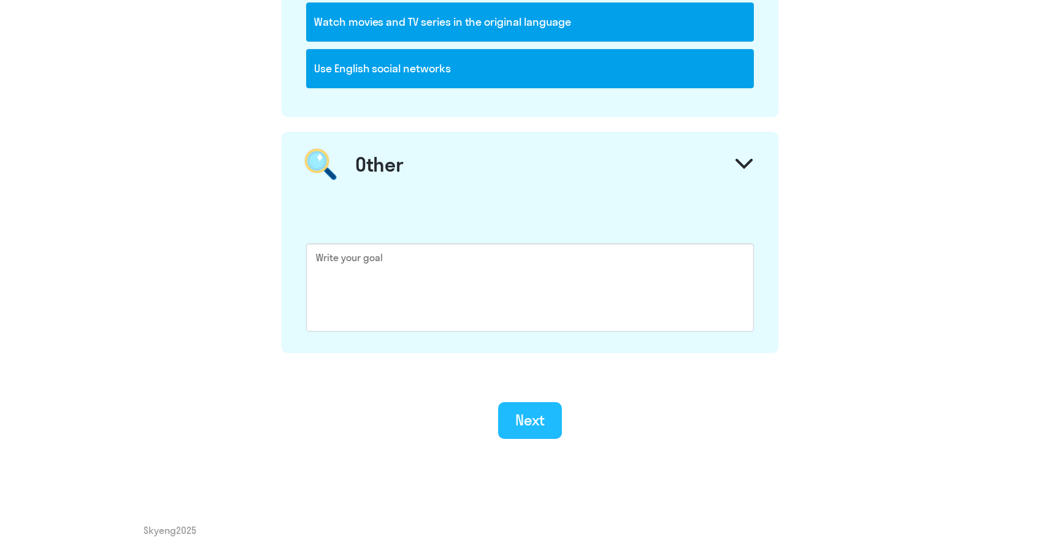
click at [519, 417] on div "Next" at bounding box center [530, 420] width 30 height 20
